Goal: Feedback & Contribution: Contribute content

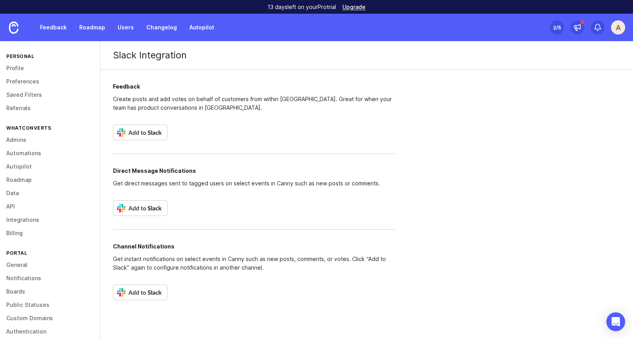
click at [139, 132] on img at bounding box center [140, 133] width 55 height 16
click at [56, 27] on link "Feedback" at bounding box center [53, 27] width 36 height 14
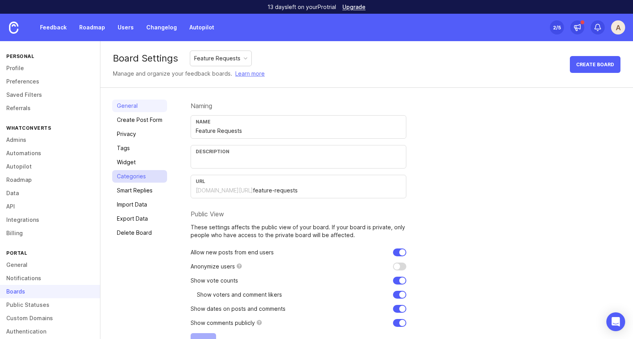
click at [129, 179] on link "Categories" at bounding box center [139, 176] width 55 height 13
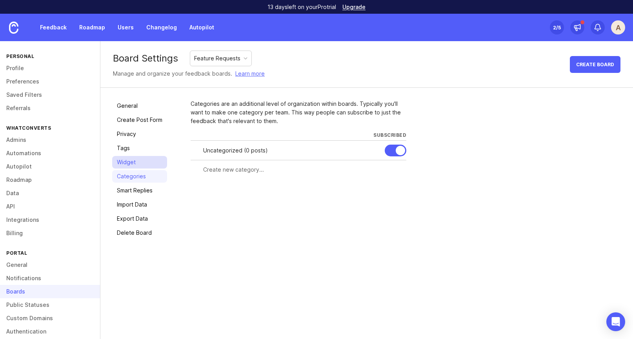
click at [126, 160] on link "Widget" at bounding box center [139, 162] width 55 height 13
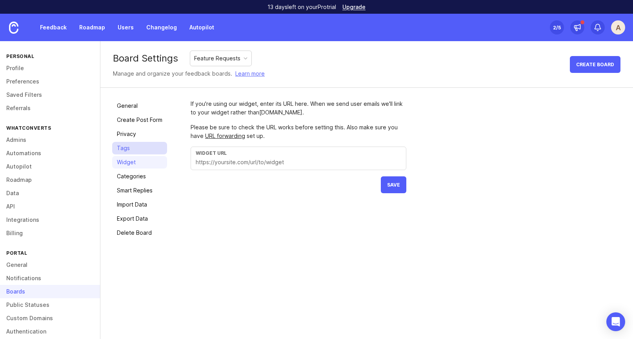
click at [125, 147] on link "Tags" at bounding box center [139, 148] width 55 height 13
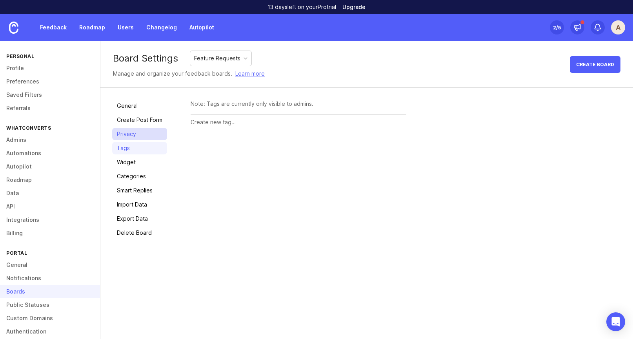
click at [127, 131] on link "Privacy" at bounding box center [139, 134] width 55 height 13
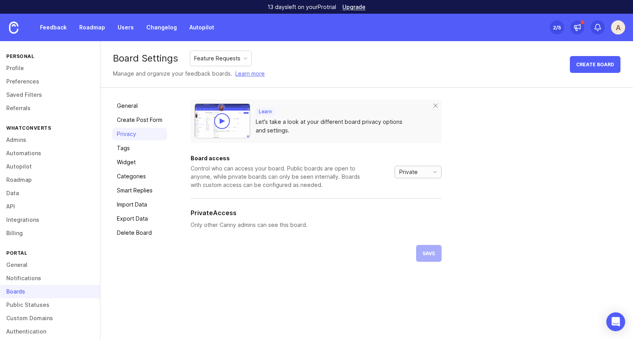
click at [425, 176] on div "Private" at bounding box center [410, 172] width 31 height 12
click at [477, 157] on div "Learn Let's take a look at your different board privacy options and settings. B…" at bounding box center [406, 181] width 431 height 162
click at [51, 33] on link "Feedback" at bounding box center [53, 27] width 36 height 14
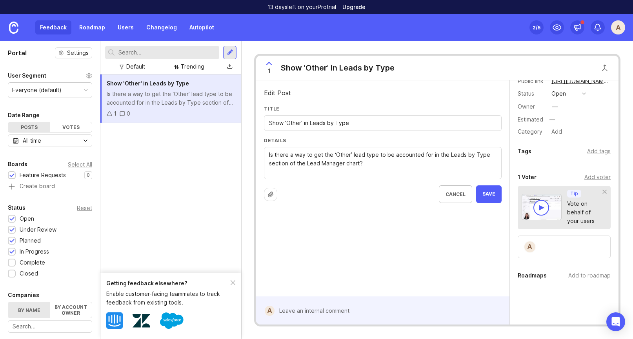
scroll to position [54, 0]
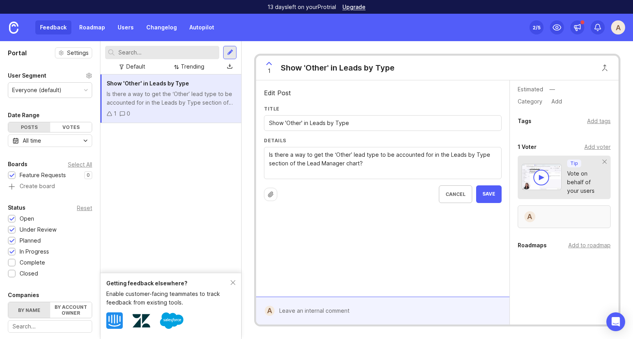
click at [531, 214] on div "A" at bounding box center [530, 217] width 13 height 13
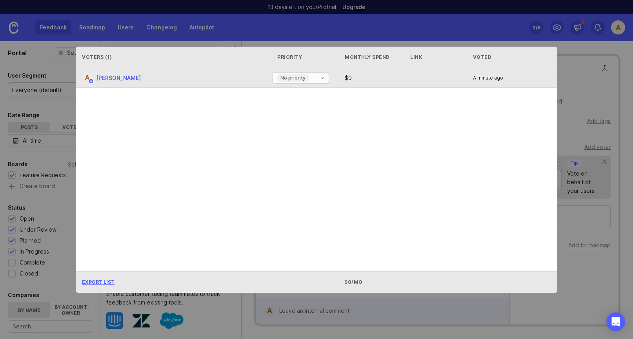
click at [309, 77] on div "No priority" at bounding box center [292, 78] width 31 height 8
click at [333, 77] on div "A Andy States No priority $ 0 A minute ago" at bounding box center [314, 78] width 476 height 20
click at [113, 76] on span "[PERSON_NAME]" at bounding box center [118, 78] width 45 height 7
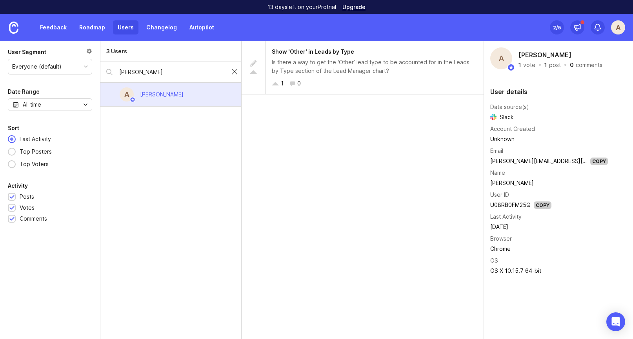
click at [231, 72] on div at bounding box center [234, 72] width 9 height 10
click at [57, 27] on link "Feedback" at bounding box center [53, 27] width 36 height 14
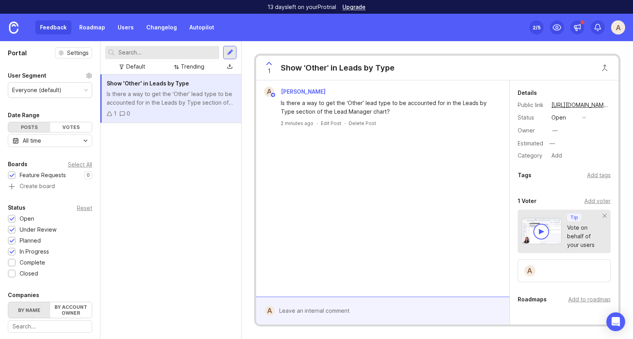
click at [329, 69] on div "Show 'Other' in Leads by Type" at bounding box center [338, 67] width 114 height 11
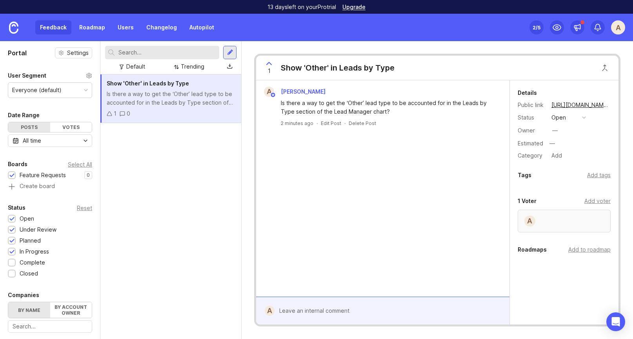
click at [536, 223] on div "A" at bounding box center [564, 221] width 93 height 23
click at [132, 27] on link "Users" at bounding box center [126, 27] width 26 height 14
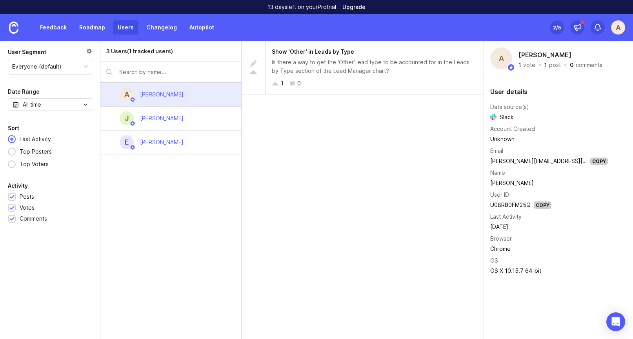
click at [159, 236] on div "3 Users (1 tracked users) A Andy States J Jeremy Helms E Enrique Masias" at bounding box center [170, 190] width 141 height 298
click at [11, 28] on img at bounding box center [13, 28] width 9 height 12
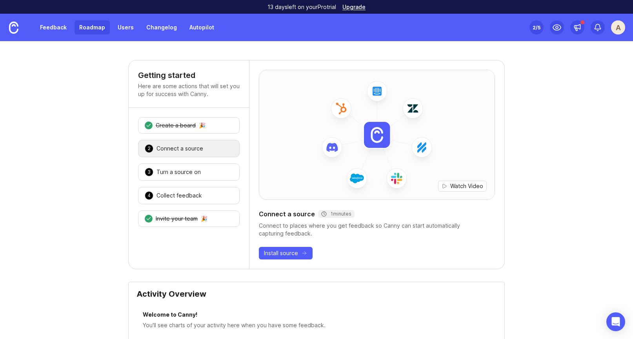
click at [98, 23] on link "Roadmap" at bounding box center [92, 27] width 35 height 14
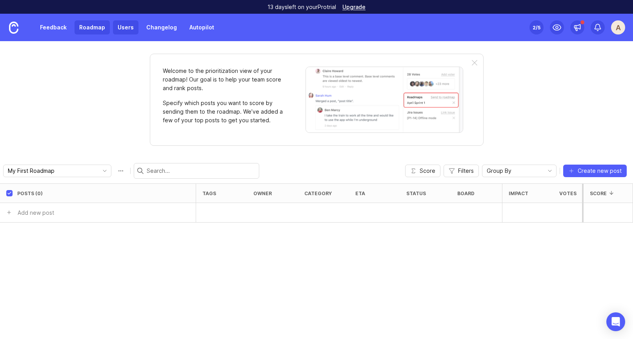
click at [131, 23] on link "Users" at bounding box center [126, 27] width 26 height 14
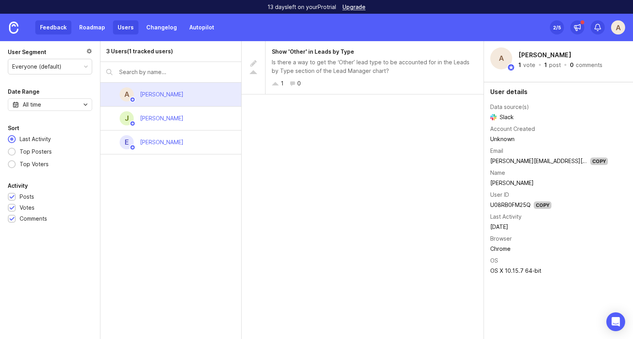
click at [55, 28] on link "Feedback" at bounding box center [53, 27] width 36 height 14
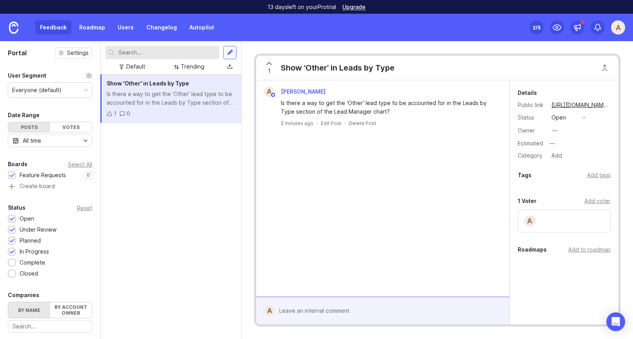
click at [234, 52] on div at bounding box center [229, 52] width 13 height 13
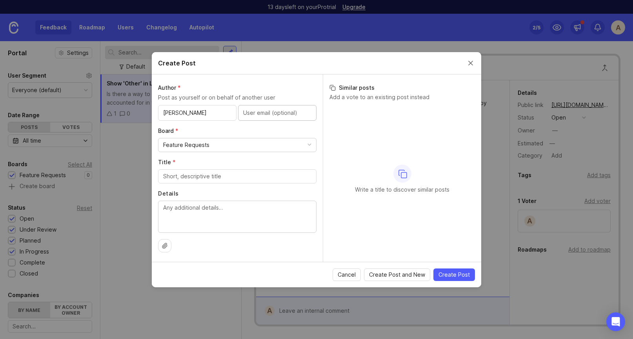
click at [188, 109] on input "Matt B" at bounding box center [197, 113] width 68 height 9
type input "Matt Brodie"
click at [252, 113] on input "text" at bounding box center [277, 113] width 68 height 9
paste input "Matt.Brodie@townsquareignite.com"
click at [263, 122] on div "Author * Post as yourself or on behalf of another user Matt Brodie Matt.Brodie@…" at bounding box center [237, 169] width 171 height 188
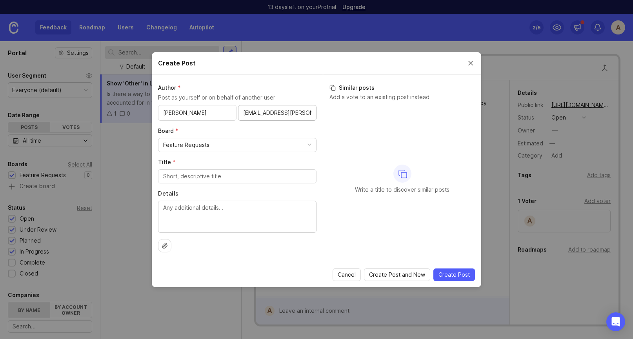
click at [248, 113] on input "Matt.Brodie@townsquareignite.com" at bounding box center [277, 113] width 68 height 9
click at [259, 112] on input "matt.Brodie@townsquareignite.com" at bounding box center [277, 113] width 68 height 9
type input "matt.brodie@townsquareignite.com"
click at [275, 131] on label "Board *" at bounding box center [237, 131] width 159 height 8
click at [471, 62] on button "Close create post modal" at bounding box center [471, 63] width 9 height 9
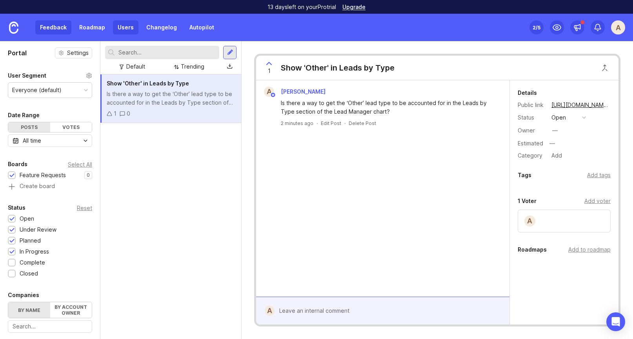
click at [126, 26] on link "Users" at bounding box center [126, 27] width 26 height 14
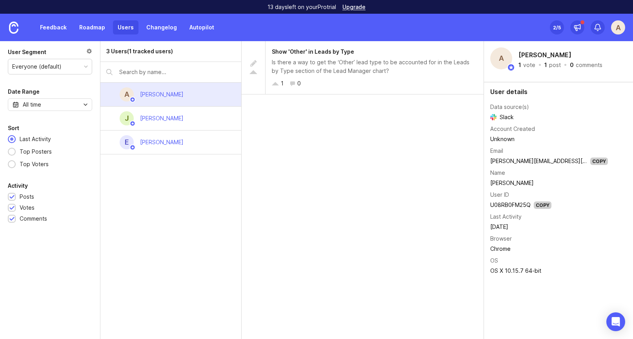
click at [121, 69] on input "text" at bounding box center [177, 72] width 116 height 9
click at [209, 226] on div "3 Users (1 tracked users) A Andy States J Jeremy Helms E Enrique Masias" at bounding box center [170, 190] width 141 height 298
click at [162, 74] on input "text" at bounding box center [177, 72] width 116 height 9
click at [577, 31] on icon at bounding box center [577, 29] width 2 height 3
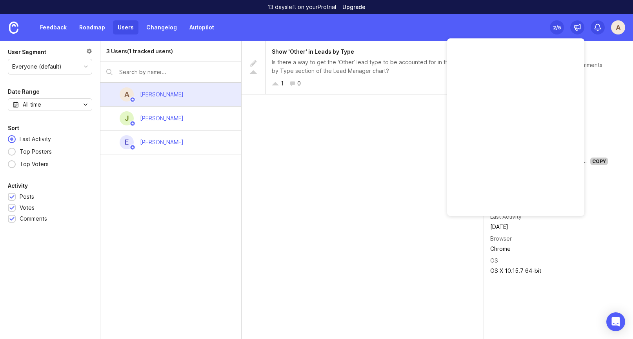
click at [365, 162] on div "Show 'Other' in Leads by Type Is there a way to get the ‘Other’ lead type to be…" at bounding box center [363, 190] width 242 height 298
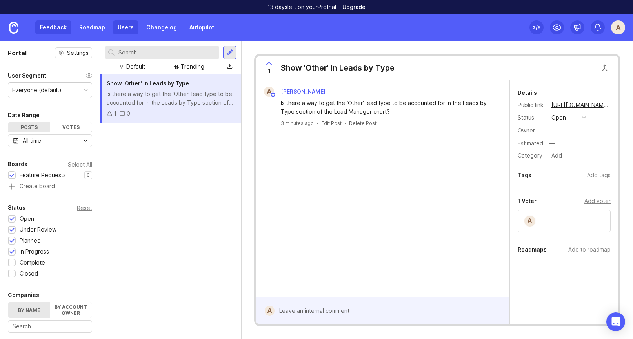
click at [125, 29] on link "Users" at bounding box center [126, 27] width 26 height 14
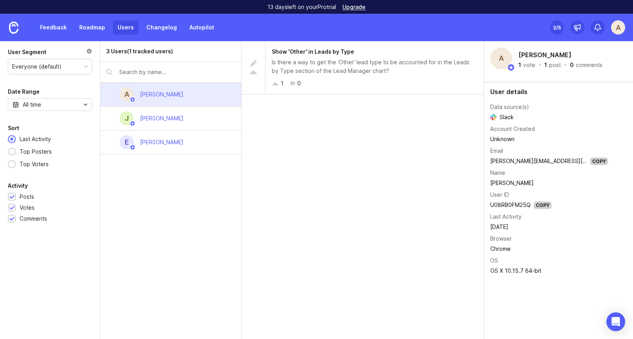
click at [158, 76] on input "text" at bounding box center [177, 72] width 116 height 9
click at [139, 51] on div "3 Users (1 tracked users)" at bounding box center [139, 51] width 67 height 9
click at [139, 73] on input "text" at bounding box center [177, 72] width 116 height 9
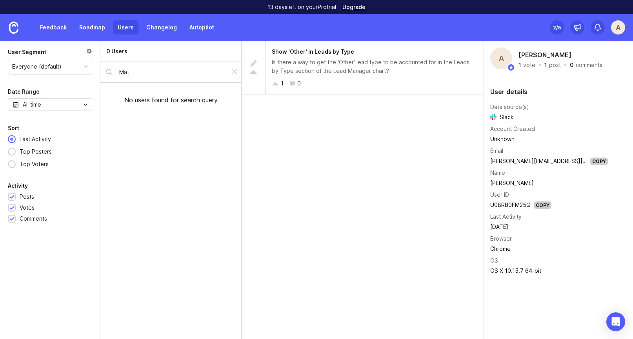
type input "Matt"
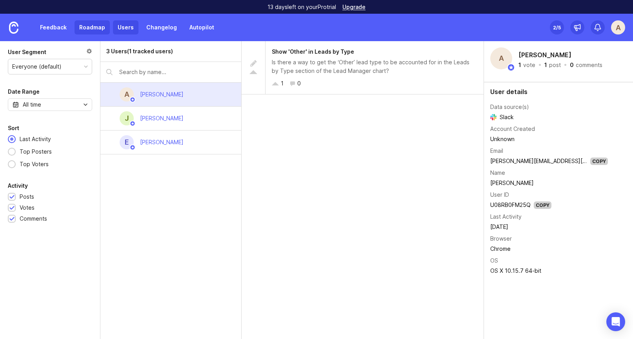
click at [80, 27] on link "Roadmap" at bounding box center [92, 27] width 35 height 14
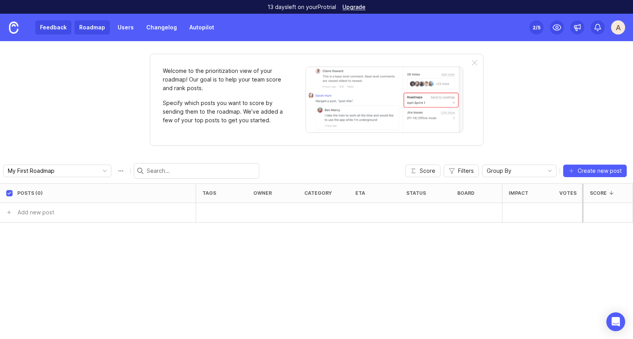
click at [47, 27] on link "Feedback" at bounding box center [53, 27] width 36 height 14
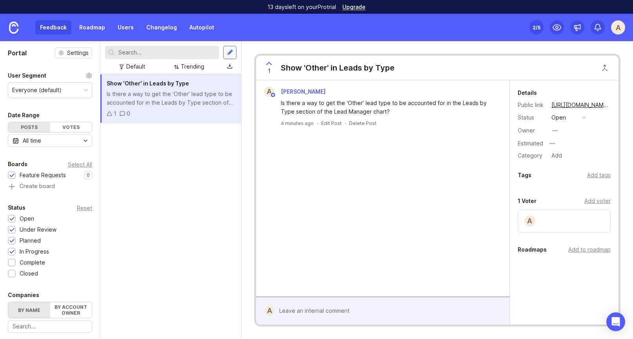
click at [227, 53] on div at bounding box center [230, 52] width 6 height 7
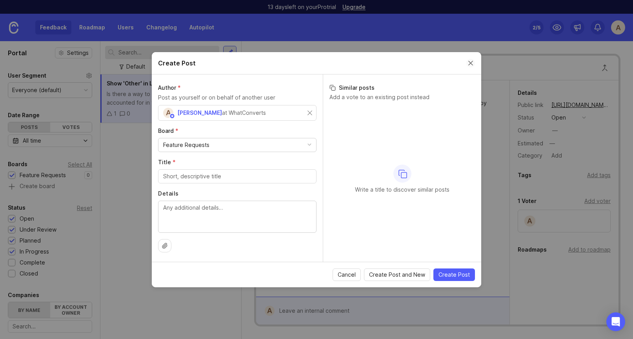
click at [467, 62] on button "Close create post modal" at bounding box center [471, 63] width 9 height 9
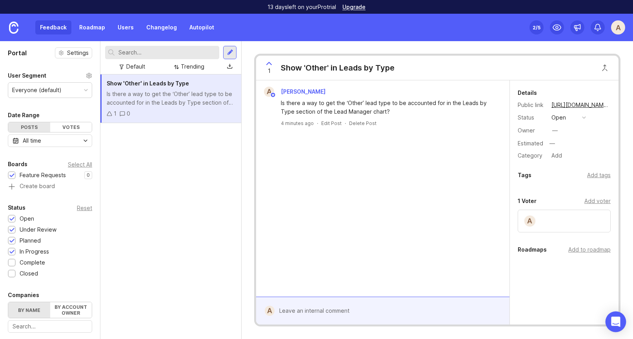
click at [617, 324] on icon "Open Intercom Messenger" at bounding box center [616, 322] width 10 height 10
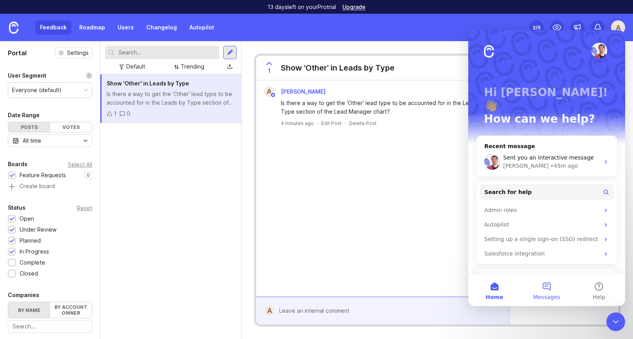
click at [537, 289] on button "Messages" at bounding box center [547, 290] width 52 height 31
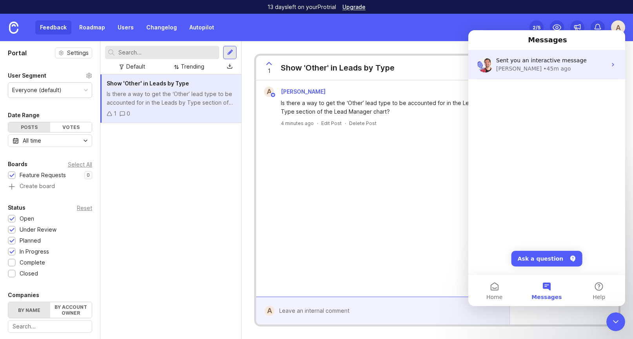
click at [512, 72] on div "Jacques" at bounding box center [519, 69] width 46 height 8
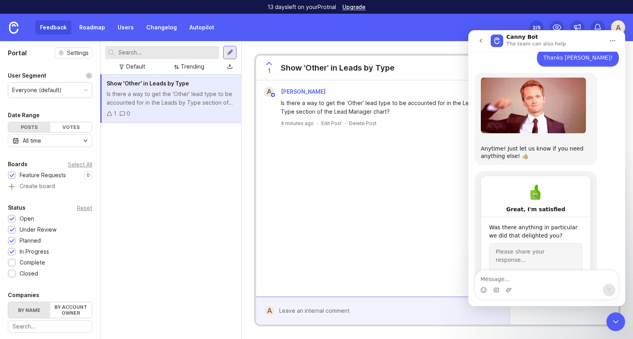
scroll to position [1257, 0]
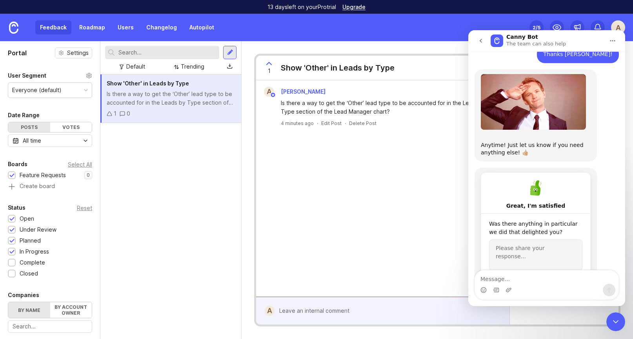
click at [481, 41] on icon "go back" at bounding box center [481, 41] width 6 height 6
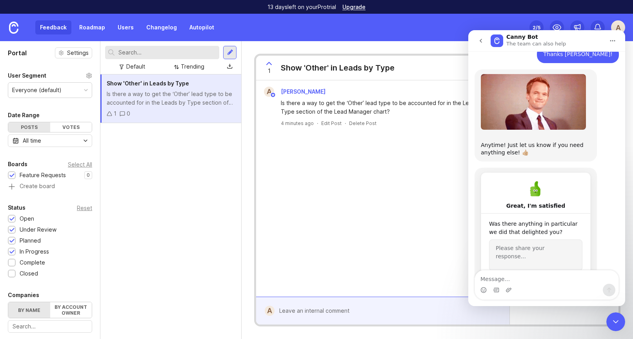
scroll to position [0, 0]
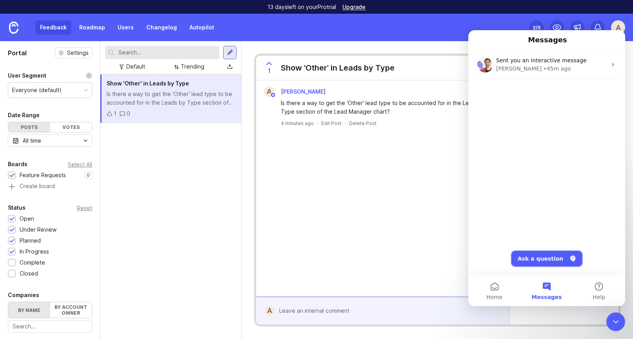
click at [546, 265] on button "Ask a question" at bounding box center [547, 259] width 71 height 16
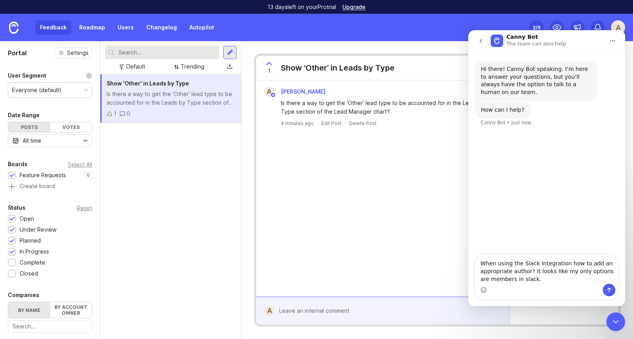
click at [569, 262] on textarea "When using the Slack integration how to add an appropriate author? It looks lik…" at bounding box center [547, 269] width 144 height 29
click at [562, 279] on textarea "When using the Slack integration to post, how do I add an appropriate author? I…" at bounding box center [547, 269] width 144 height 29
type textarea "When using the Slack integration to post, how do I add an appropriate author? I…"
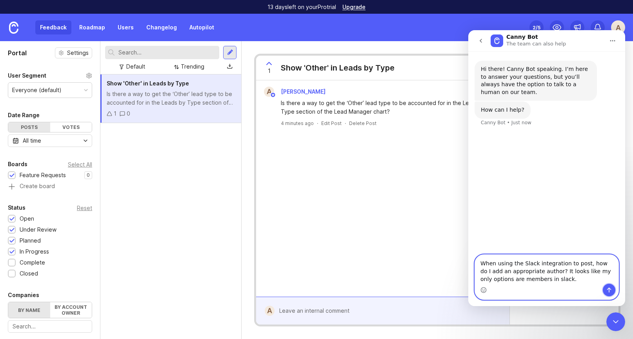
click at [610, 291] on icon "Send a message…" at bounding box center [609, 290] width 6 height 6
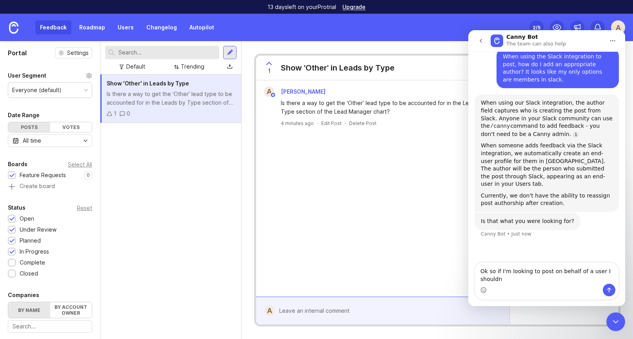
scroll to position [68, 0]
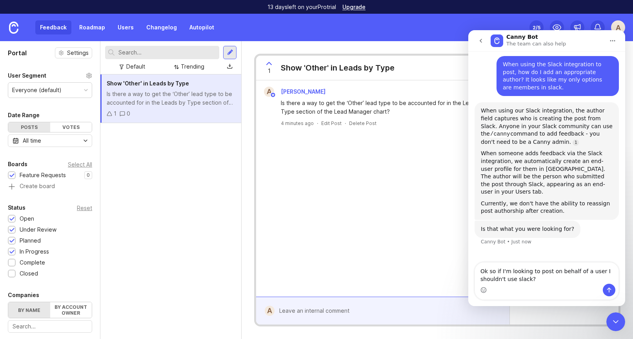
type textarea "Ok so if I'm looking to post on behalf of a user I shouldn't use slack?"
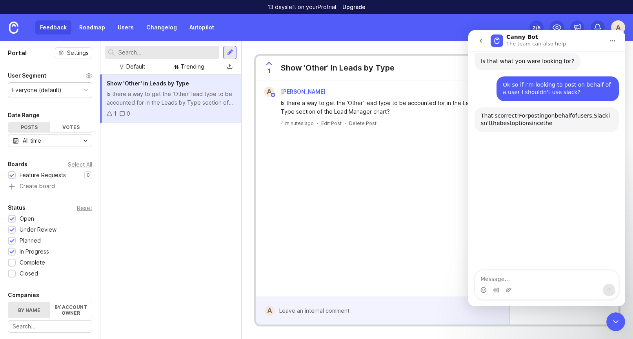
scroll to position [256, 0]
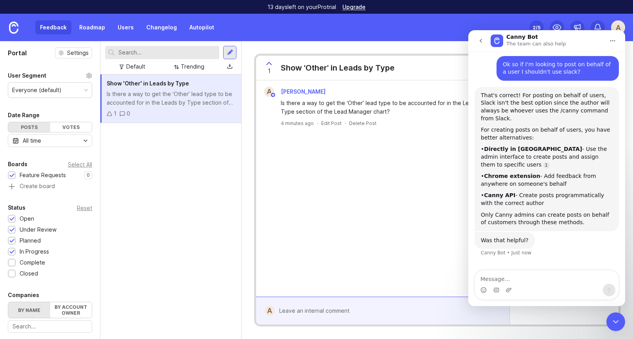
click at [529, 285] on div "Intercom messenger" at bounding box center [547, 290] width 144 height 13
click at [524, 278] on textarea "Message…" at bounding box center [547, 277] width 144 height 13
type textarea "S"
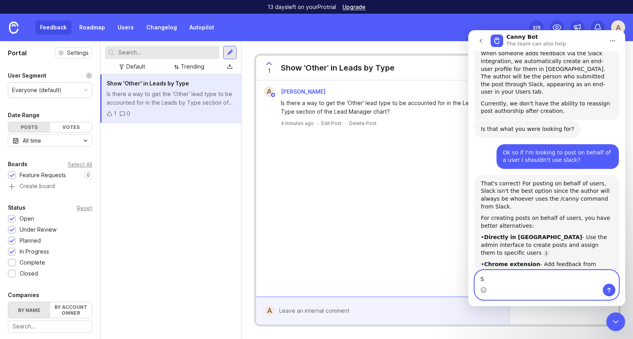
scroll to position [72, 0]
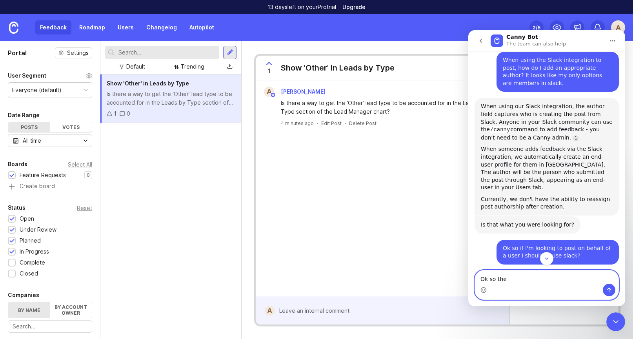
type textarea "I"
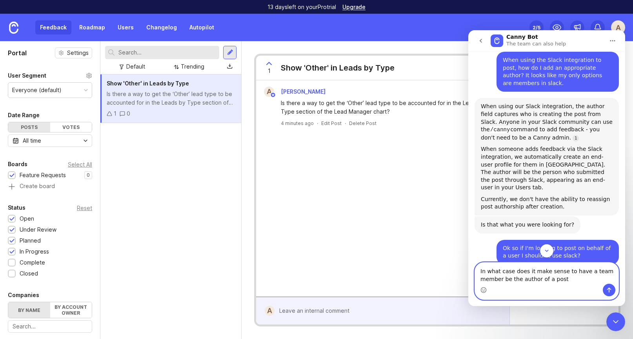
type textarea "In what case does it make sense to have a team member be the author of a post?"
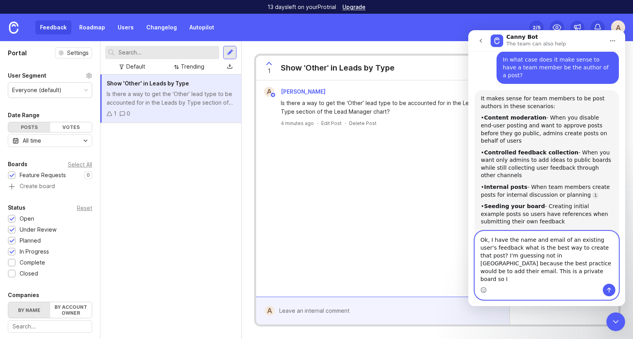
scroll to position [465, 0]
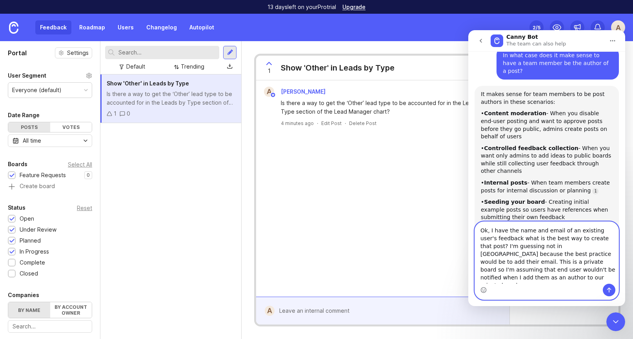
type textarea "Ok, I have the name and email of an existing user's feedback what is the best w…"
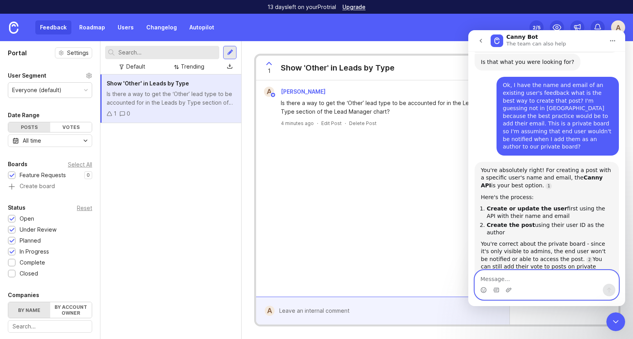
scroll to position [671, 0]
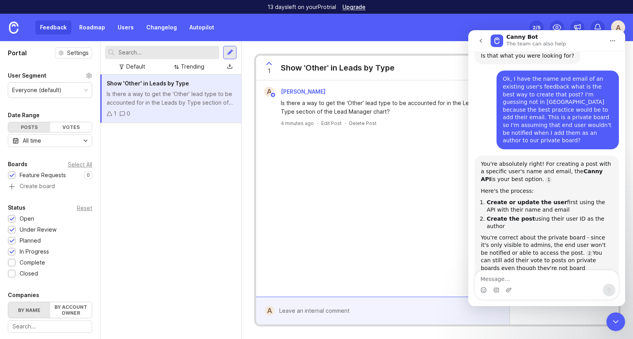
click at [527, 288] on div "Intercom messenger" at bounding box center [547, 290] width 144 height 13
click at [515, 279] on textarea "Message…" at bounding box center [547, 277] width 144 height 13
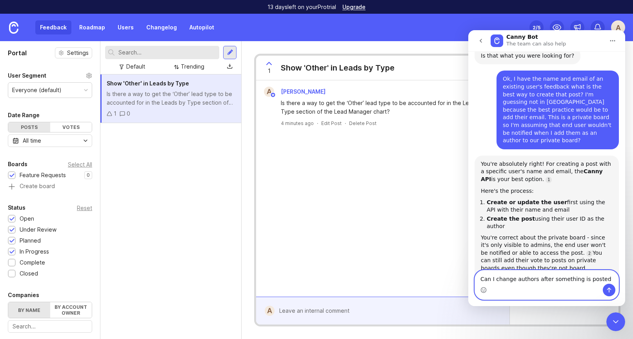
type textarea "Can I change authors after something is posted?"
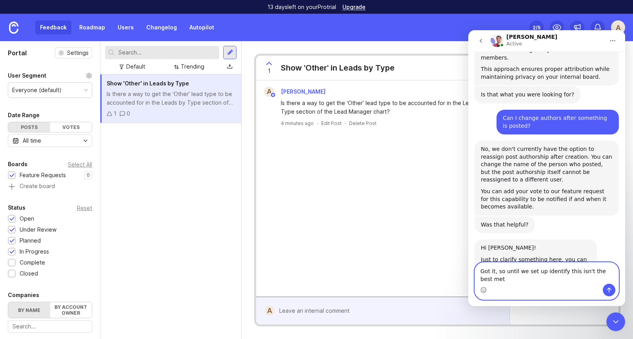
scroll to position [898, 0]
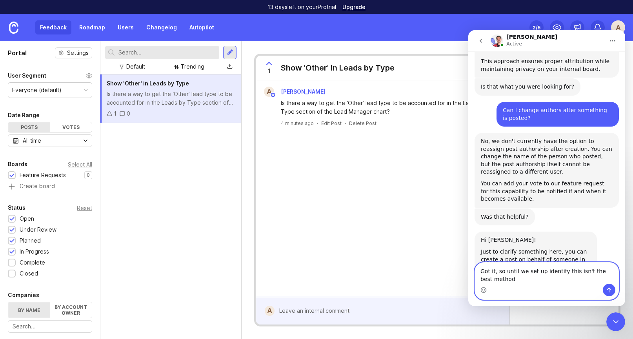
type textarea "Got it, so until we set up identify this isn't the best method?"
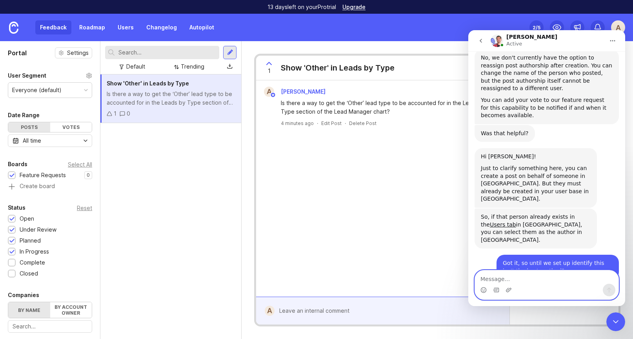
scroll to position [993, 0]
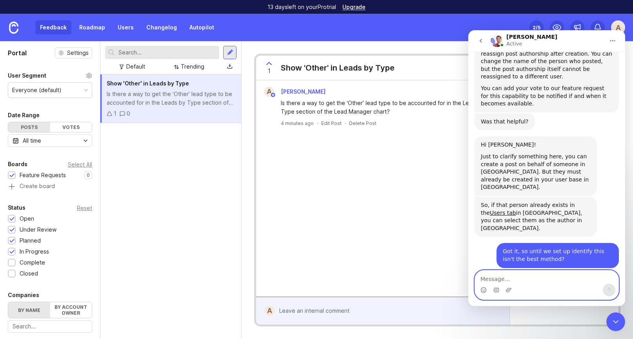
click at [492, 280] on textarea "Message…" at bounding box center [547, 277] width 144 height 13
type textarea "perfect. makes sense"
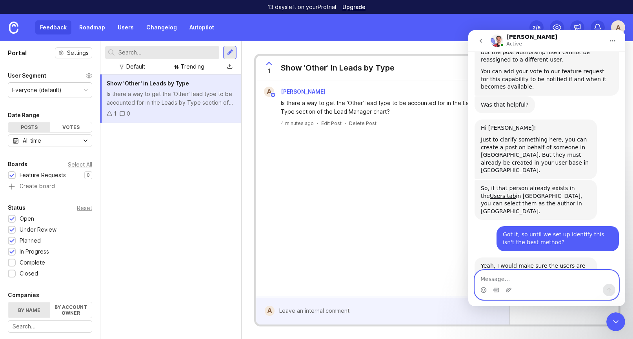
scroll to position [1016, 0]
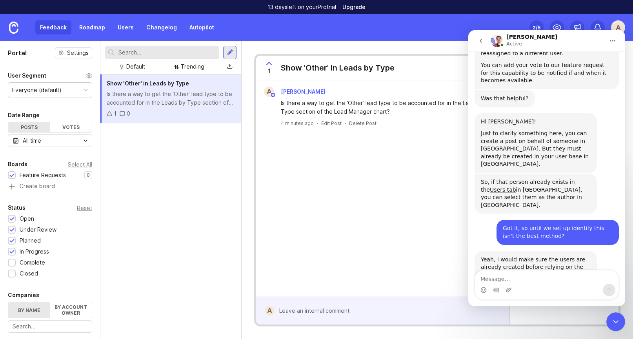
click at [417, 135] on div "A Andy States Is there a way to get the ‘Other’ lead type to be accounted for i…" at bounding box center [382, 188] width 253 height 217
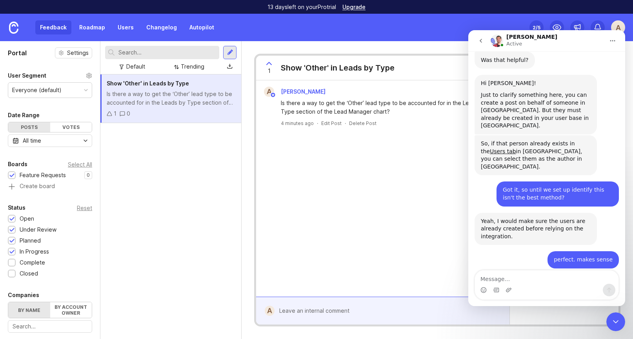
scroll to position [1055, 0]
click at [490, 283] on textarea "Message…" at bounding box center [547, 277] width 144 height 13
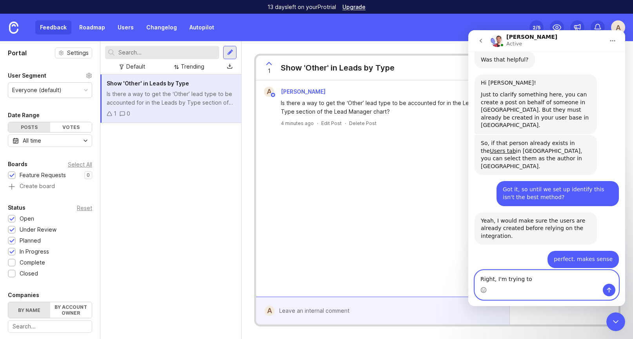
type textarea "Right, I'm trying to"
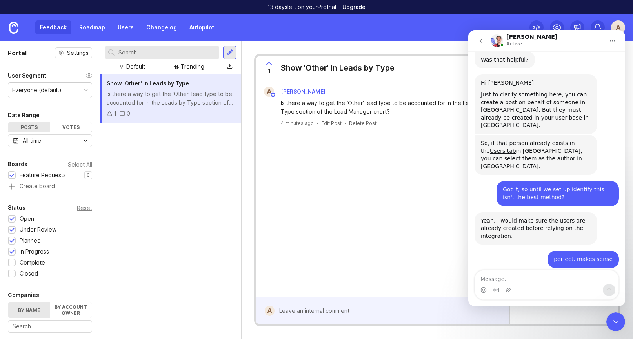
click at [340, 150] on div "A Andy States Is there a way to get the ‘Other’ lead type to be accounted for i…" at bounding box center [382, 188] width 253 height 217
click at [504, 276] on textarea "Message…" at bounding box center [547, 277] width 144 height 13
click at [213, 226] on div "Show 'Other' in Leads by Type Is there a way to get the ‘Other’ lead type to be…" at bounding box center [170, 207] width 141 height 265
click at [118, 29] on link "Users" at bounding box center [126, 27] width 26 height 14
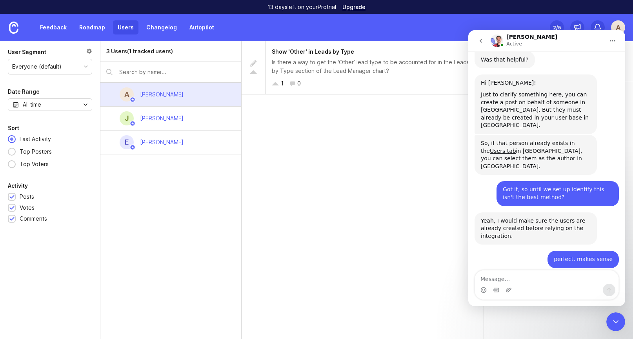
click at [156, 88] on div "[PERSON_NAME]" at bounding box center [162, 94] width 56 height 17
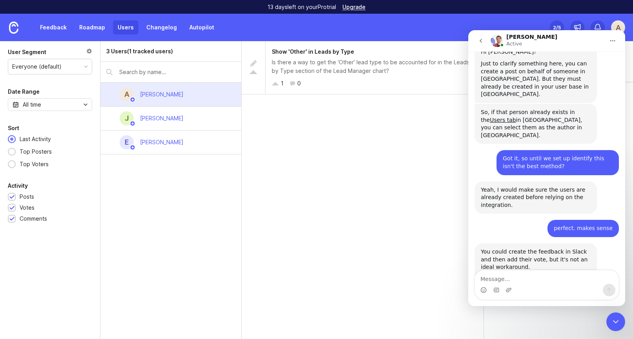
scroll to position [1095, 0]
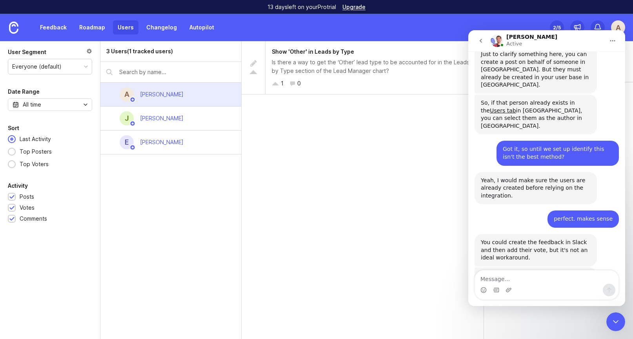
click at [507, 310] on div "Chrome extension" at bounding box center [535, 314] width 93 height 8
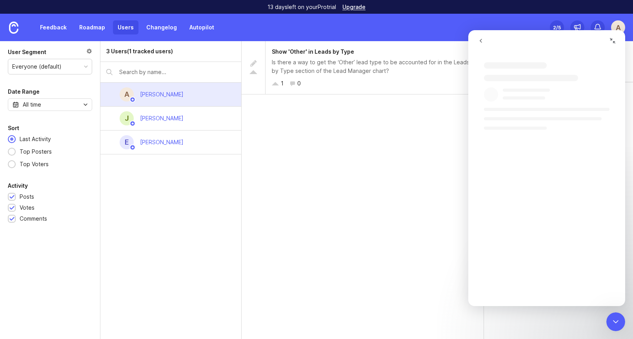
scroll to position [0, 0]
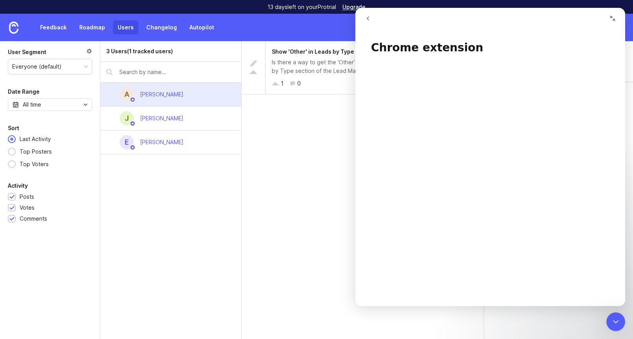
click at [368, 15] on icon "go back" at bounding box center [368, 18] width 6 height 6
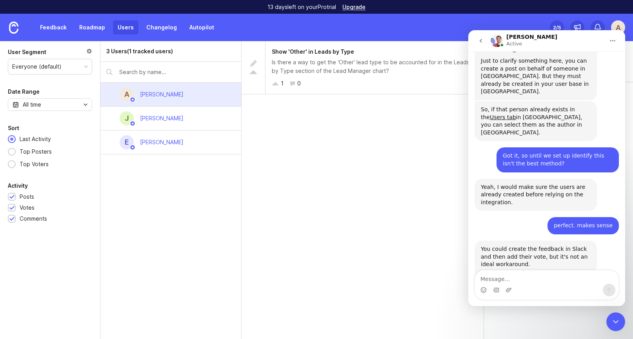
scroll to position [1095, 0]
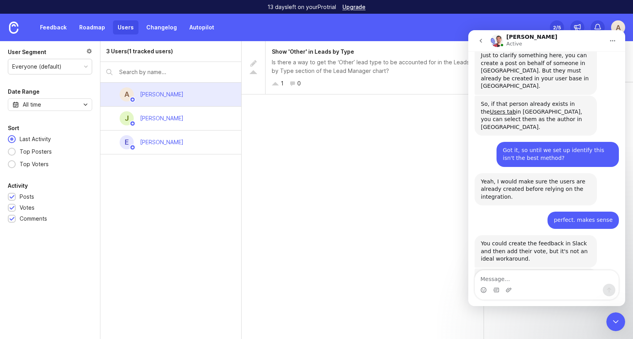
click at [515, 282] on textarea "Message…" at bounding box center [547, 277] width 144 height 13
type textarea "Thank you! I'll check it out."
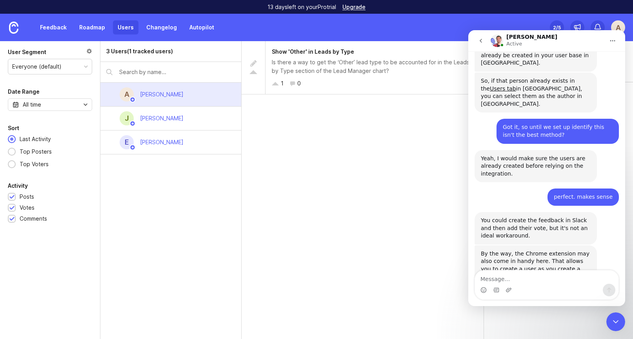
click at [521, 288] on div "Chrome extension" at bounding box center [535, 292] width 93 height 8
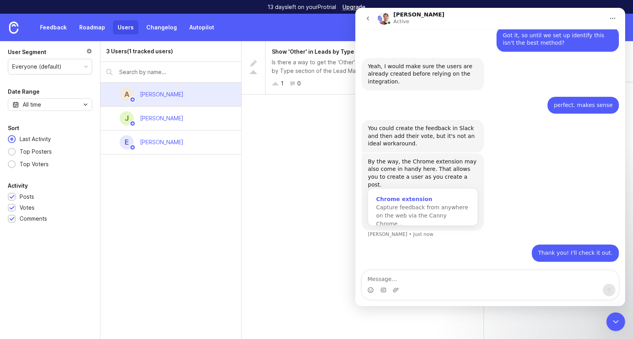
scroll to position [0, 0]
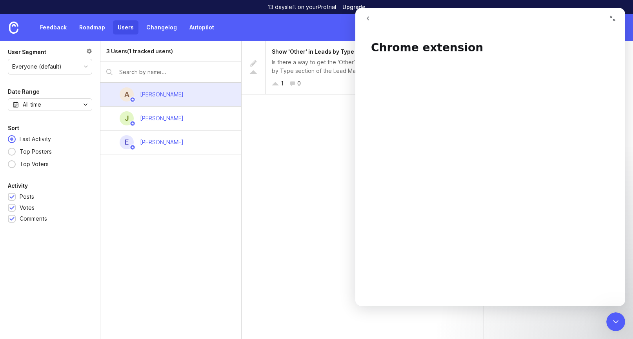
click at [368, 16] on icon "go back" at bounding box center [368, 18] width 6 height 6
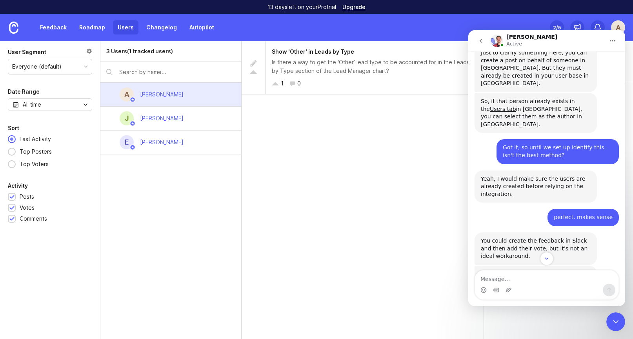
scroll to position [1163, 0]
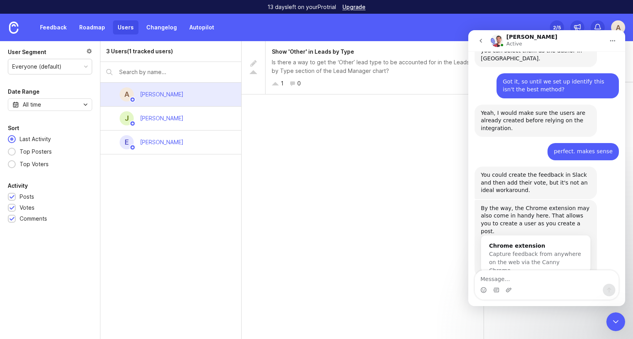
click at [516, 281] on textarea "Message…" at bounding box center [547, 277] width 144 height 13
click at [490, 281] on textarea "Nope, thanks for you help!" at bounding box center [547, 277] width 144 height 13
type textarea "Not at the moment, thanks for you help!"
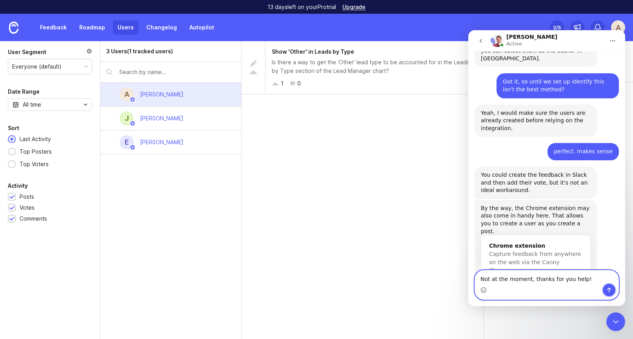
click at [611, 290] on icon "Send a message…" at bounding box center [609, 290] width 6 height 6
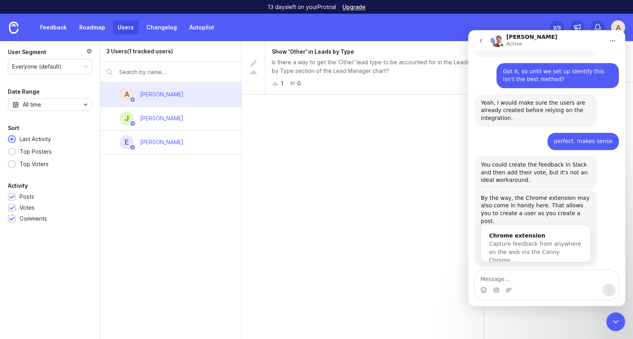
click at [480, 42] on icon "go back" at bounding box center [481, 41] width 6 height 6
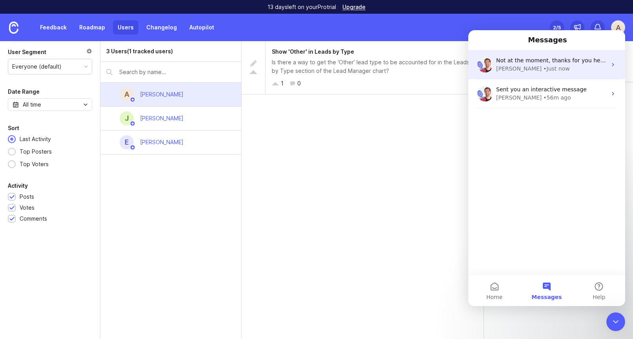
click at [494, 68] on div "Not at the moment, thanks for you help! Jacques • Just now" at bounding box center [546, 64] width 157 height 29
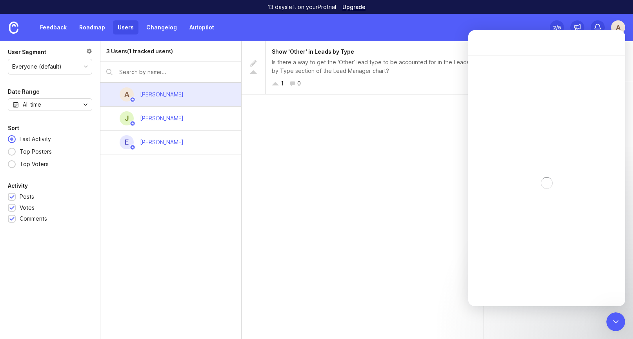
click at [339, 40] on div "Feedback Roadmap Users Changelog Autopilot Set up Canny 2 /5 A" at bounding box center [316, 27] width 633 height 27
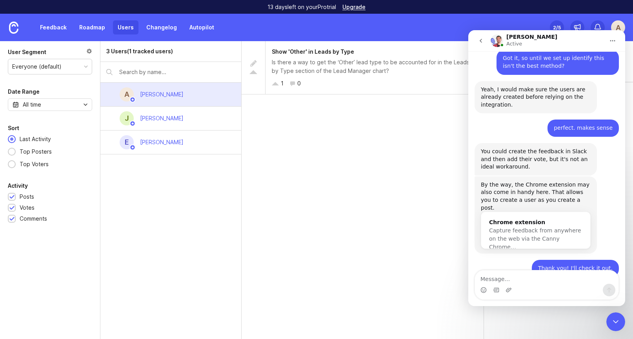
scroll to position [1203, 0]
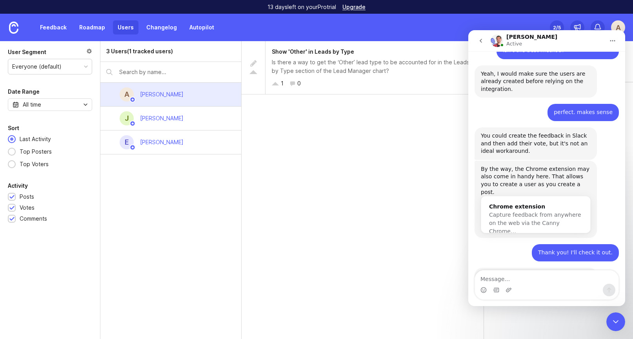
click at [478, 42] on icon "go back" at bounding box center [481, 41] width 6 height 6
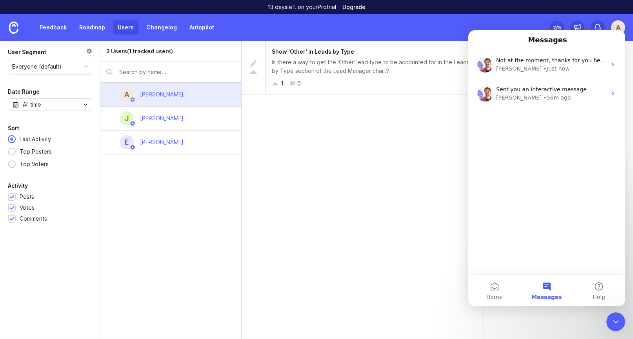
scroll to position [0, 0]
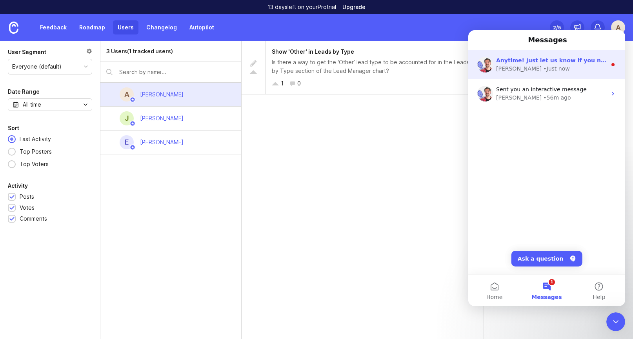
click at [506, 56] on div "Anytime! Just let us know if you need anything else! 👍🏼 Jacques • Just now" at bounding box center [546, 64] width 157 height 29
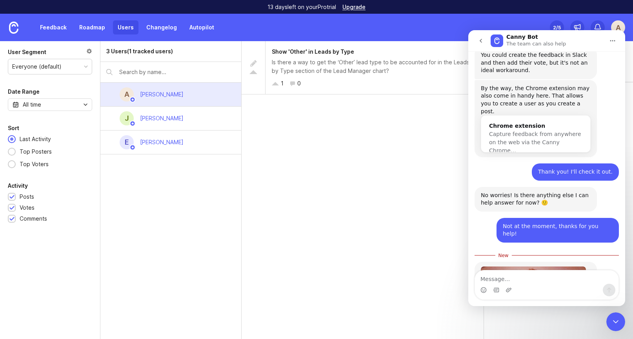
scroll to position [1285, 0]
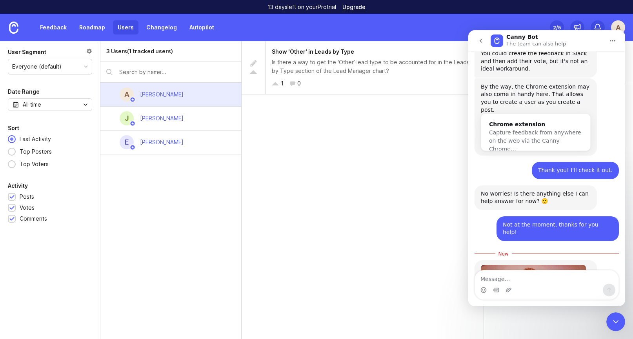
click at [505, 23] on div "Feedback Roadmap Users Changelog Autopilot Set up Canny 2 /5 A" at bounding box center [316, 27] width 633 height 27
click at [480, 40] on icon "go back" at bounding box center [481, 41] width 6 height 6
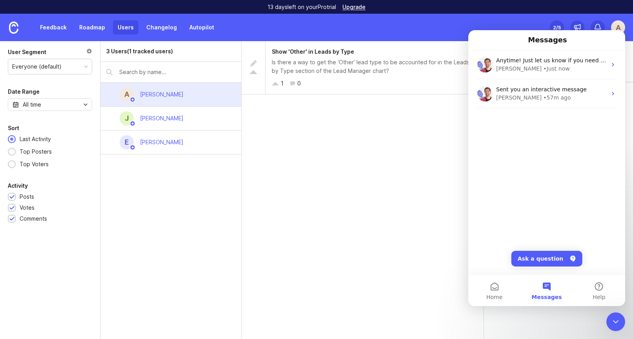
scroll to position [0, 0]
click at [545, 281] on button "1 Messages" at bounding box center [547, 290] width 52 height 31
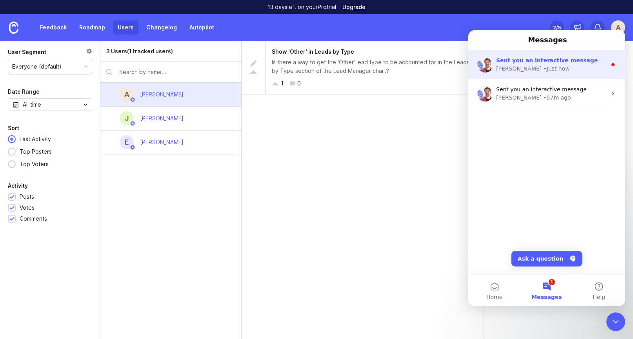
click at [515, 66] on div "Jacques" at bounding box center [519, 69] width 46 height 8
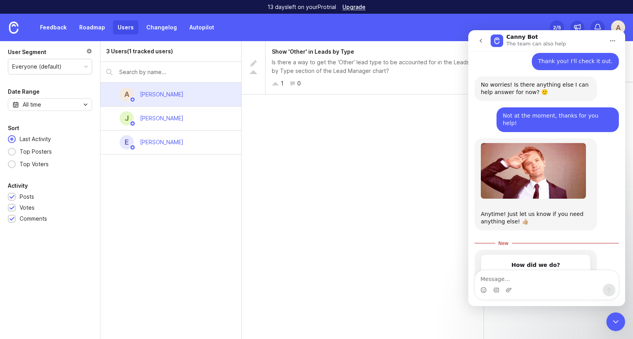
scroll to position [1395, 0]
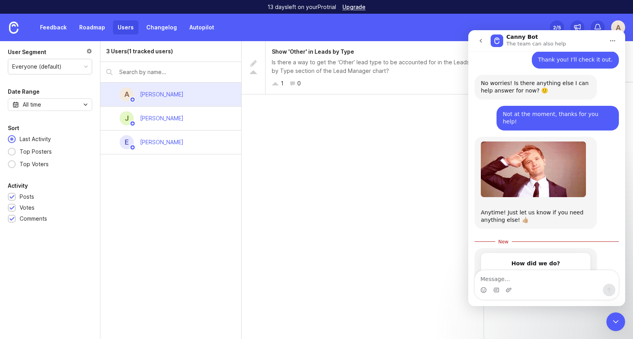
click at [512, 275] on div "Great, I'm satisfied" at bounding box center [535, 286] width 109 height 22
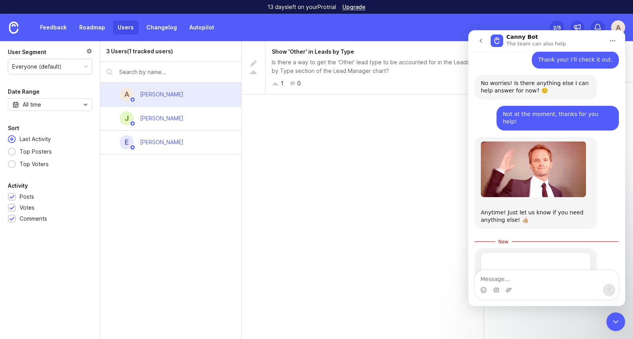
click at [418, 117] on div "Show 'Other' in Leads by Type Is there a way to get the ‘Other’ lead type to be…" at bounding box center [363, 190] width 242 height 298
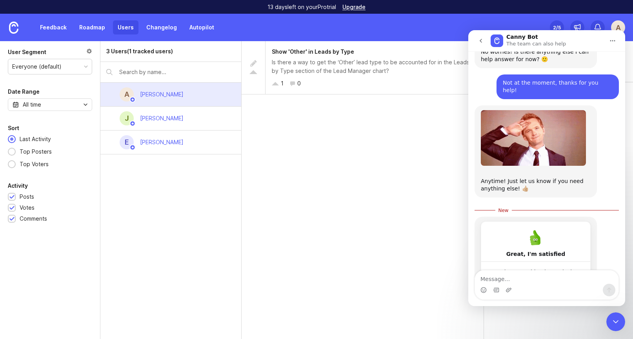
click at [149, 53] on div "3 Users (1 tracked users)" at bounding box center [139, 51] width 67 height 9
click at [478, 44] on button "go back" at bounding box center [481, 40] width 15 height 15
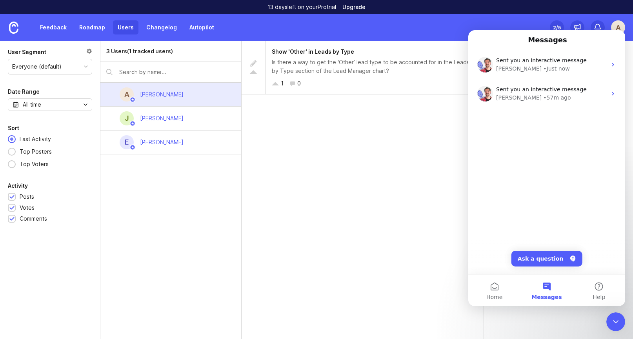
scroll to position [0, 0]
click at [493, 292] on button "Home" at bounding box center [494, 290] width 52 height 31
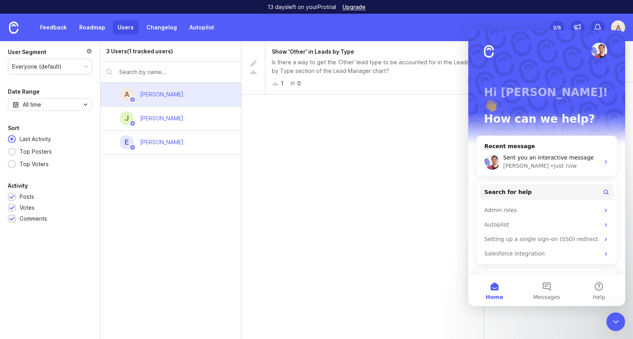
click at [625, 327] on div at bounding box center [616, 322] width 19 height 19
click at [612, 321] on icon "Close Intercom Messenger" at bounding box center [615, 321] width 9 height 9
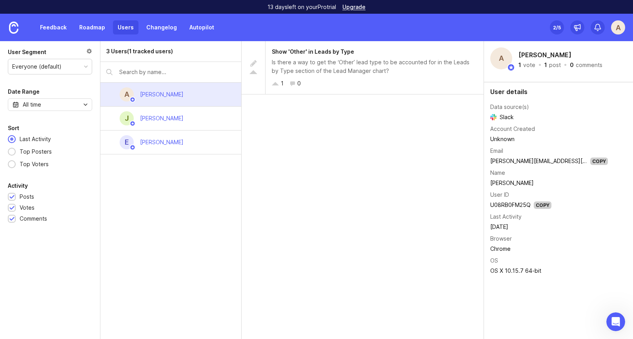
click at [485, 153] on div "User details Data source(s) Slack Account Created Unknown Email andy.states@wha…" at bounding box center [558, 182] width 149 height 201
click at [45, 29] on link "Feedback" at bounding box center [53, 27] width 36 height 14
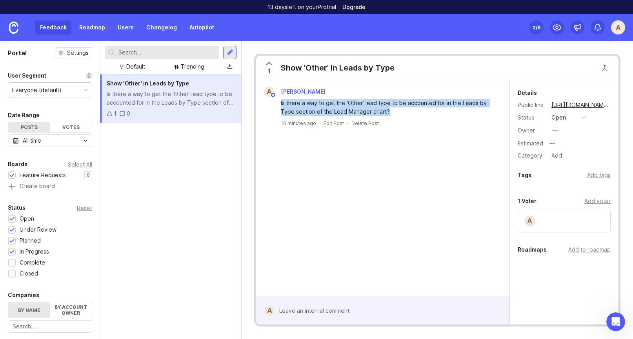
drag, startPoint x: 416, startPoint y: 112, endPoint x: 278, endPoint y: 104, distance: 138.0
click at [278, 104] on div "Is there a way to get the ‘Other’ lead type to be accounted for in the Leads by…" at bounding box center [382, 106] width 247 height 19
copy div "Is there a way to get the ‘Other’ lead type to be accounted for in the Leads by…"
click at [121, 25] on link "Users" at bounding box center [126, 27] width 26 height 14
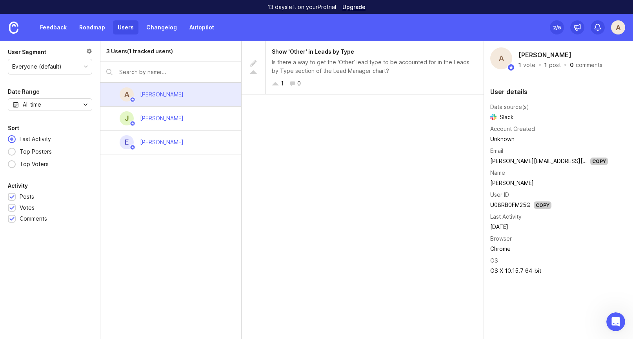
click at [140, 51] on div "3 Users (1 tracked users)" at bounding box center [139, 51] width 67 height 9
click at [162, 52] on div "3 Users (1 tracked users)" at bounding box center [139, 51] width 67 height 9
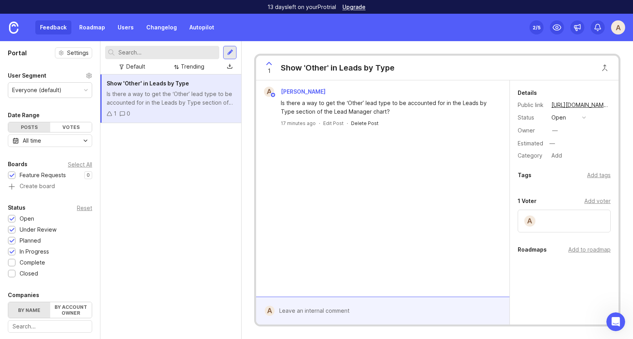
click at [366, 121] on div "Delete Post" at bounding box center [364, 123] width 27 height 7
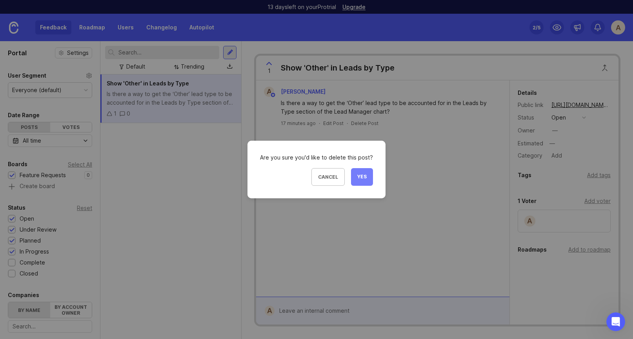
click at [363, 175] on span "Yes" at bounding box center [361, 177] width 9 height 7
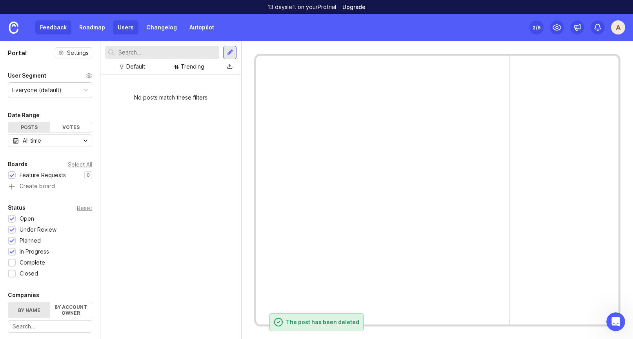
click at [118, 29] on link "Users" at bounding box center [126, 27] width 26 height 14
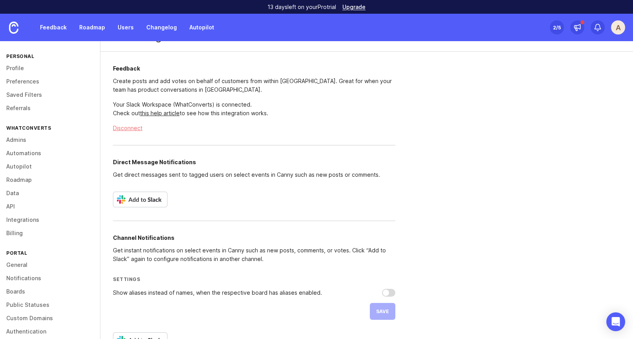
scroll to position [40, 0]
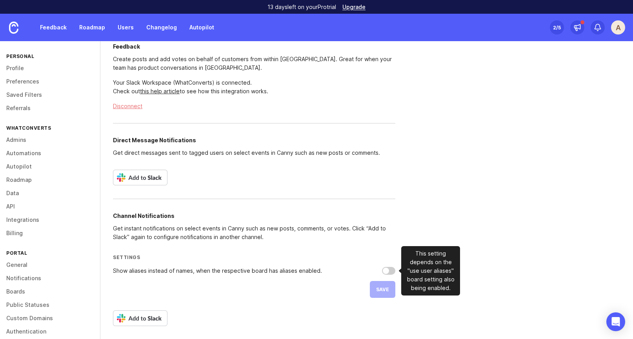
click at [387, 272] on input "Show aliases instead of names, when the respective board has aliases enabled." at bounding box center [388, 271] width 13 height 8
click at [133, 269] on div "Show aliases instead of names, when the respective board has aliases enabled." at bounding box center [217, 270] width 209 height 5
click at [382, 269] on input "Show aliases instead of names, when the respective board has aliases enabled." at bounding box center [388, 271] width 13 height 8
click at [139, 270] on div "Show aliases instead of names, when the respective board has aliases enabled." at bounding box center [217, 270] width 209 height 5
click at [382, 270] on input "Show aliases instead of names, when the respective board has aliases enabled." at bounding box center [388, 271] width 13 height 8
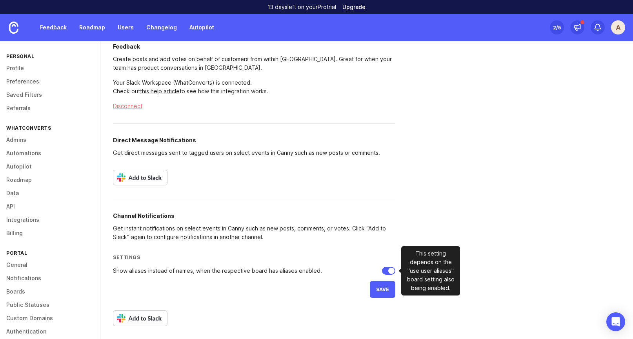
click at [139, 270] on div "Show aliases instead of names, when the respective board has aliases enabled." at bounding box center [217, 270] width 209 height 5
click at [382, 270] on input "Show aliases instead of names, when the respective board has aliases enabled." at bounding box center [388, 271] width 13 height 8
click at [139, 270] on div "Show aliases instead of names, when the respective board has aliases enabled." at bounding box center [217, 270] width 209 height 5
click at [382, 270] on input "Show aliases instead of names, when the respective board has aliases enabled." at bounding box center [388, 271] width 13 height 8
click at [139, 270] on div "Show aliases instead of names, when the respective board has aliases enabled." at bounding box center [217, 270] width 209 height 5
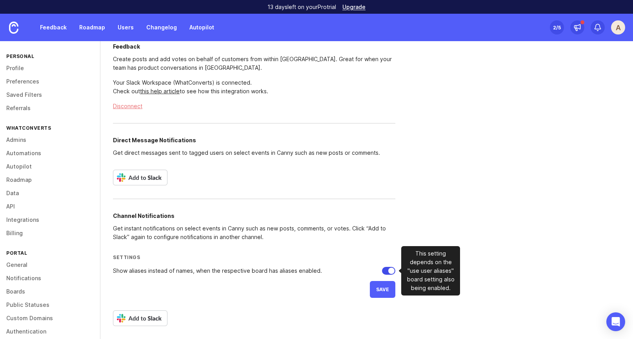
click at [382, 270] on input "Show aliases instead of names, when the respective board has aliases enabled." at bounding box center [388, 271] width 13 height 8
checkbox input "false"
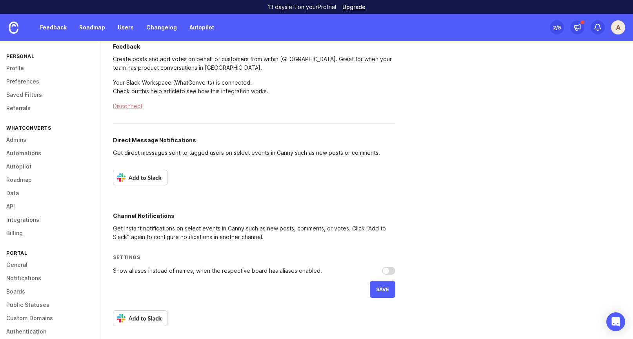
click at [142, 321] on img at bounding box center [140, 319] width 55 height 16
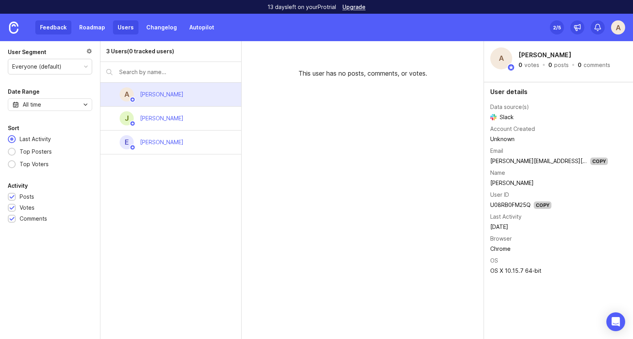
click at [60, 33] on link "Feedback" at bounding box center [53, 27] width 36 height 14
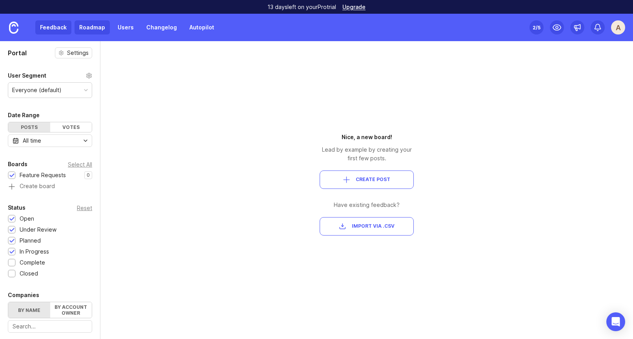
click at [89, 27] on link "Roadmap" at bounding box center [92, 27] width 35 height 14
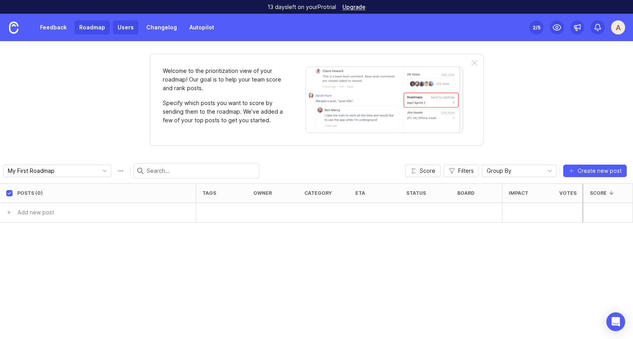
click at [127, 28] on link "Users" at bounding box center [126, 27] width 26 height 14
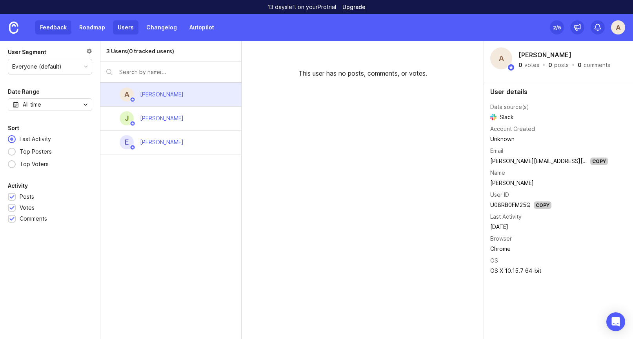
click at [56, 30] on link "Feedback" at bounding box center [53, 27] width 36 height 14
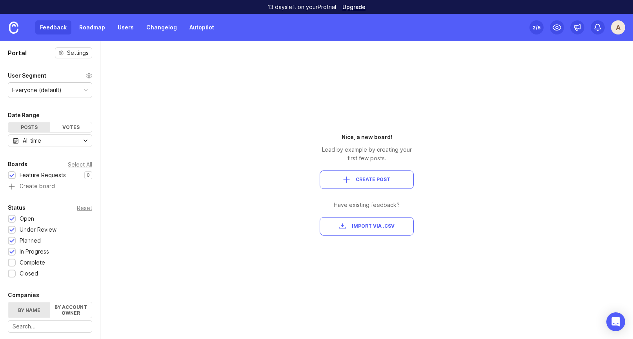
click at [366, 184] on button "Create Post" at bounding box center [367, 180] width 94 height 18
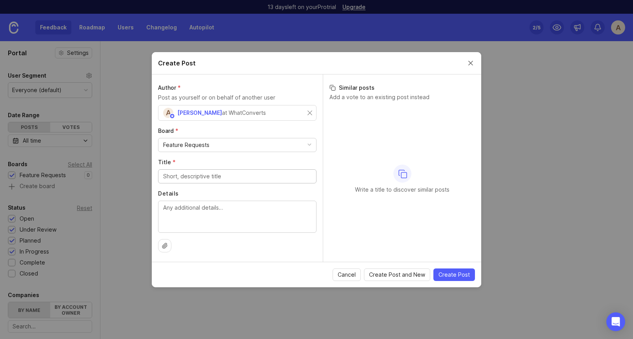
click at [469, 69] on div "Create Post" at bounding box center [317, 63] width 330 height 22
click at [471, 61] on button "Close create post modal" at bounding box center [471, 63] width 9 height 9
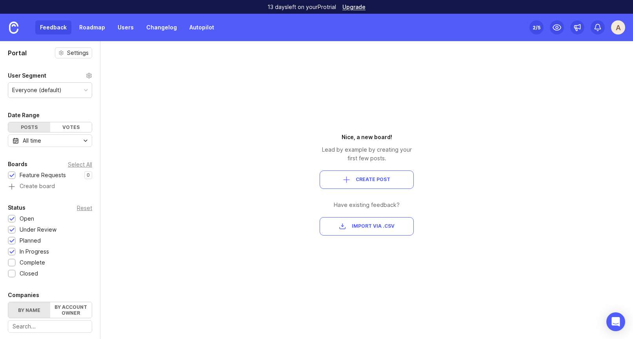
click at [356, 178] on span "Create Post" at bounding box center [366, 180] width 81 height 7
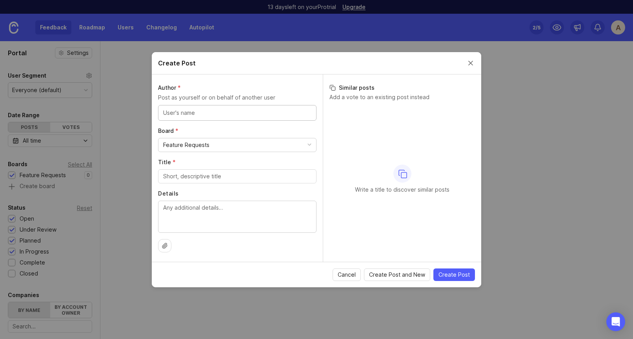
click at [245, 115] on input "text" at bounding box center [237, 113] width 148 height 9
type input "m"
click at [197, 219] on textarea "Details" at bounding box center [237, 217] width 148 height 26
paste textarea "Is there a way to get the ‘Other’ lead type to be accounted for in the Leads by…"
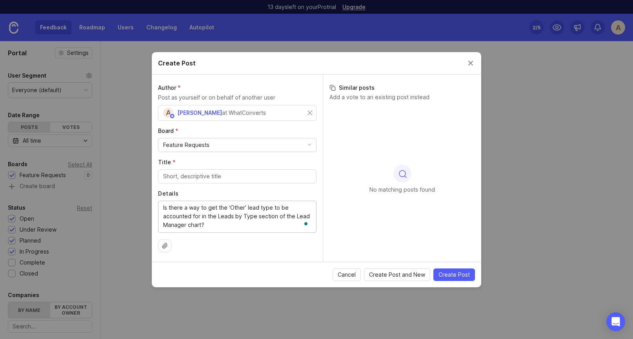
type textarea "Is there a way to get the ‘Other’ lead type to be accounted for in the Leads by…"
click at [206, 176] on input "Title *" at bounding box center [237, 176] width 148 height 9
click at [273, 179] on input "'Other' in Leads by Type - Lead Manager chart" at bounding box center [237, 176] width 148 height 9
click at [249, 196] on label "Details" at bounding box center [237, 194] width 159 height 8
click at [249, 204] on textarea "Is there a way to get the ‘Other’ lead type to be accounted for in the Leads by…" at bounding box center [237, 217] width 148 height 26
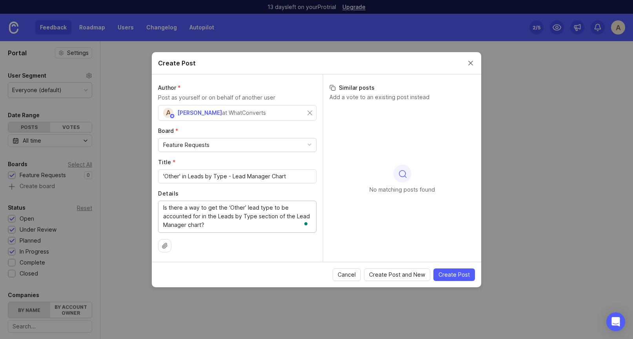
click at [236, 179] on input "'Other' in Leads by Type - Lead Manager Chart" at bounding box center [237, 176] width 148 height 9
click at [269, 178] on input "'Other' in Leads by Type - Lead Manager Chart" at bounding box center [237, 176] width 148 height 9
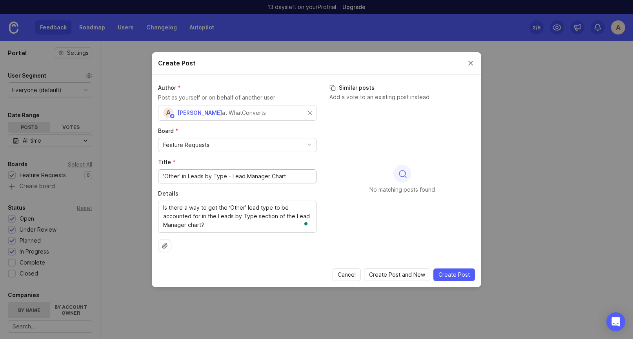
click at [271, 175] on input "'Other' in Leads by Type - Lead Manager Chart" at bounding box center [237, 176] width 148 height 9
drag, startPoint x: 271, startPoint y: 176, endPoint x: 313, endPoint y: 176, distance: 42.8
click at [313, 176] on div "'Other' in Leads by Type - Lead Manager Chart" at bounding box center [237, 176] width 159 height 14
type input "'Other' in Leads by Type - Lead Manager chart"
click at [189, 115] on input "text" at bounding box center [237, 113] width 148 height 9
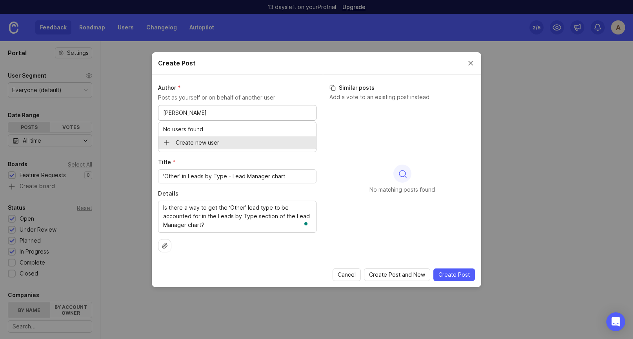
type input "Matt Brodie"
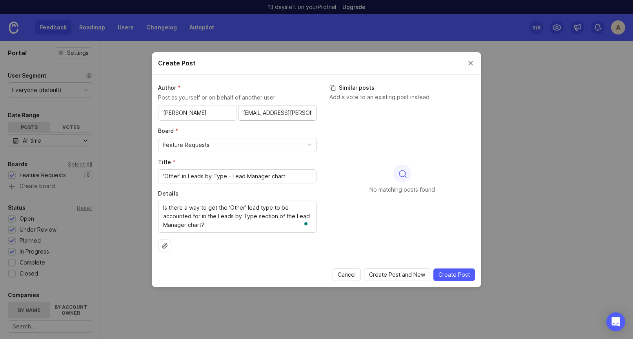
scroll to position [0, 24]
type input "Matt.Brodie@townsquareignite.com"
click at [266, 124] on div "Author * Post as yourself or on behalf of another user Matt Brodie Matt.Brodie@…" at bounding box center [237, 169] width 171 height 188
click at [459, 275] on span "Create Post" at bounding box center [454, 275] width 31 height 8
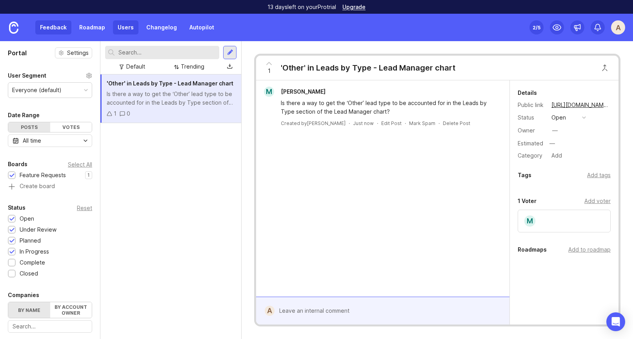
click at [121, 23] on link "Users" at bounding box center [126, 27] width 26 height 14
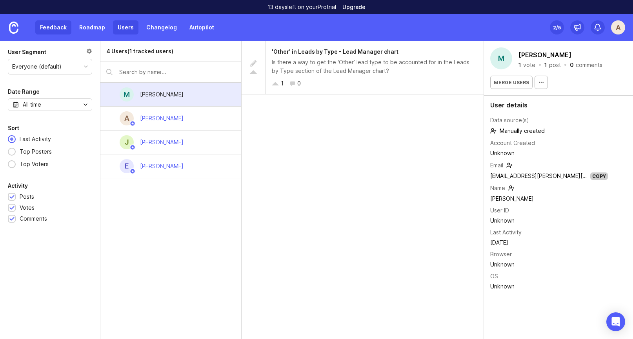
click at [47, 26] on link "Feedback" at bounding box center [53, 27] width 36 height 14
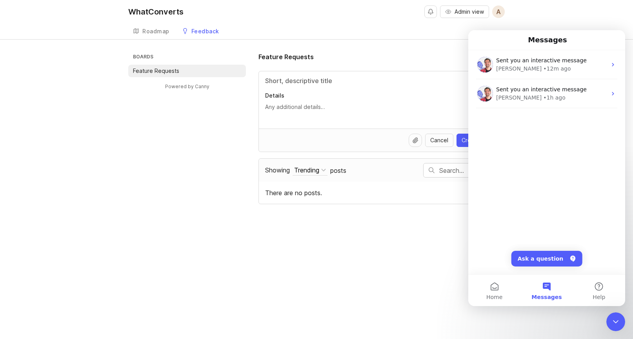
click at [157, 12] on div "WhatConverts" at bounding box center [155, 12] width 55 height 8
click at [595, 20] on div "WhatConverts Admin view A Create Roadmap Feedback Feature Requests" at bounding box center [316, 19] width 633 height 39
click at [494, 292] on button "Home" at bounding box center [494, 290] width 52 height 31
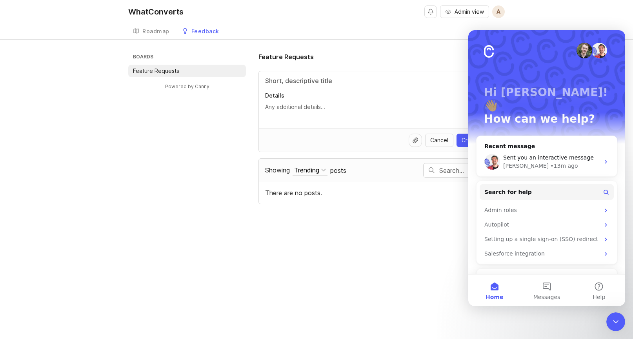
click at [620, 321] on icon "Close Intercom Messenger" at bounding box center [615, 321] width 9 height 9
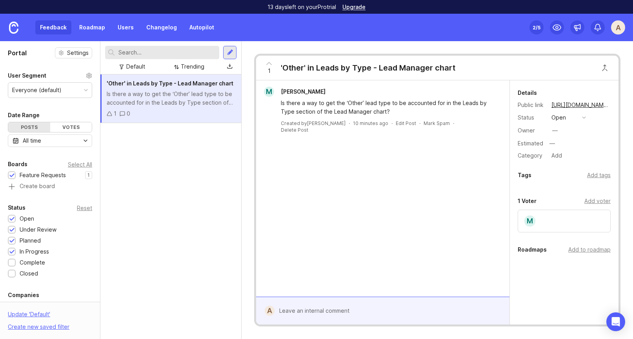
click at [208, 189] on div "'Other' in Leads by Type - Lead Manager chart Is there a way to get the ‘Other’…" at bounding box center [170, 207] width 141 height 265
click at [231, 48] on div at bounding box center [229, 52] width 13 height 13
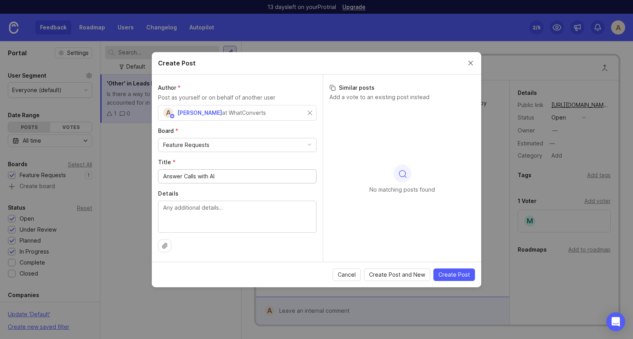
type input "Answer Calls with AI"
click at [201, 209] on textarea "Details" at bounding box center [237, 217] width 148 height 26
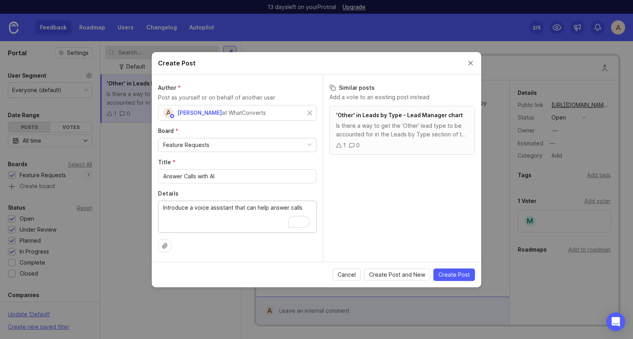
click at [245, 208] on textarea "Introduce a voice assistant that can help answer calls" at bounding box center [237, 217] width 148 height 26
click at [305, 205] on textarea "Introduce a voice assistant that can help answer calls" at bounding box center [237, 217] width 148 height 26
click at [231, 211] on textarea "Introduce a voice assistant that can help answer calls" at bounding box center [237, 217] width 148 height 26
click at [194, 207] on textarea "Introduce a voice assistant that can help answer calls" at bounding box center [237, 217] width 148 height 26
click at [243, 205] on textarea "Introduce an AI voice assistant that can help answer calls" at bounding box center [237, 217] width 148 height 26
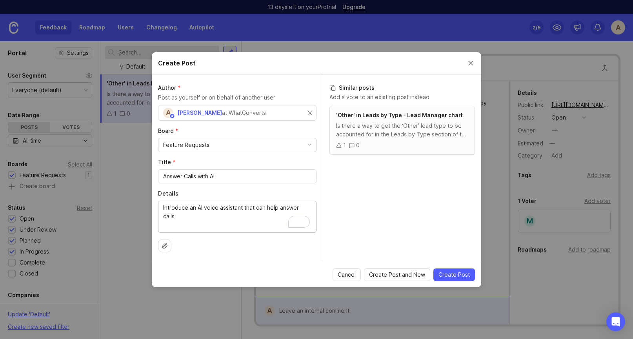
click at [256, 207] on textarea "Introduce an AI voice assistant that can help answer calls" at bounding box center [237, 217] width 148 height 26
click at [255, 215] on textarea "Introduce an AI voice assistant that can be trained on our datacan help answer …" at bounding box center [237, 217] width 148 height 26
type textarea "Introduce an AI voice assistant that can be trained on our data and can help an…"
click at [216, 210] on textarea "Introduce an AI voice assistant that can be trained on our data and can help an…" at bounding box center [237, 217] width 148 height 26
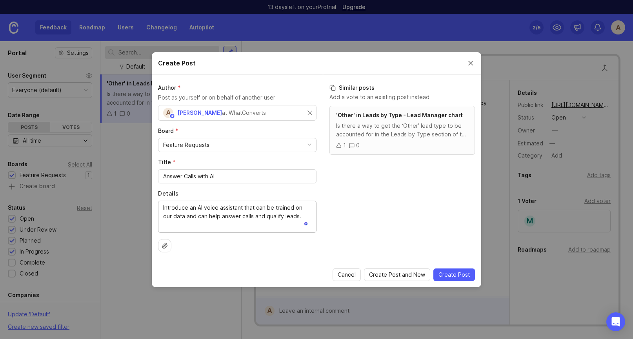
click at [216, 210] on textarea "Introduce an AI voice assistant that can be trained on our data and can help an…" at bounding box center [237, 217] width 148 height 26
click at [264, 222] on textarea "Introduce an AI voice assistant that can be trained on our data and can help an…" at bounding box center [237, 217] width 148 height 26
click at [224, 215] on textarea "Introduce an AI voice assistant that can be trained on our data and can help an…" at bounding box center [237, 217] width 148 height 26
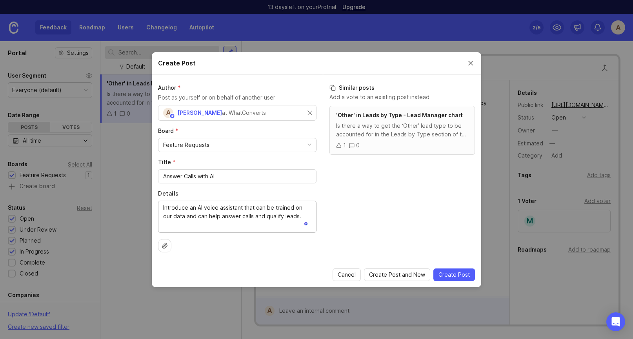
click at [172, 214] on textarea "Introduce an AI voice assistant that can be trained on our data and can help an…" at bounding box center [237, 217] width 148 height 26
click at [167, 216] on textarea "Introduce an AI voice assistant that can be trained on our data and can help an…" at bounding box center [237, 217] width 148 height 26
click at [238, 216] on textarea "Introduce an AI voice assistant that can be trained on our data and can help an…" at bounding box center [237, 217] width 148 height 26
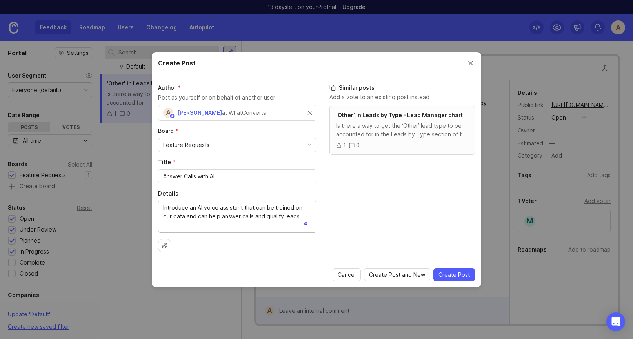
click at [252, 217] on textarea "Introduce an AI voice assistant that can be trained on our data and can help an…" at bounding box center [237, 217] width 148 height 26
click at [239, 212] on textarea "Introduce an AI voice assistant that can be trained on our data and can help an…" at bounding box center [237, 217] width 148 height 26
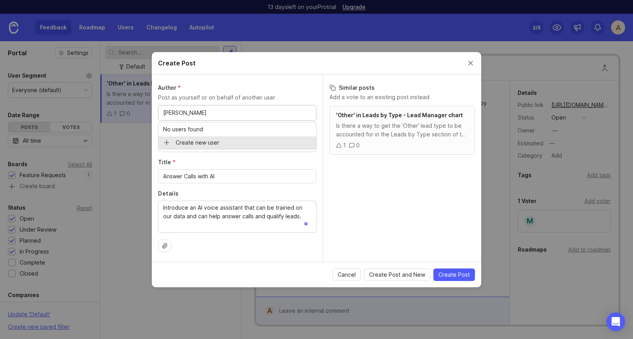
type input "[PERSON_NAME]"
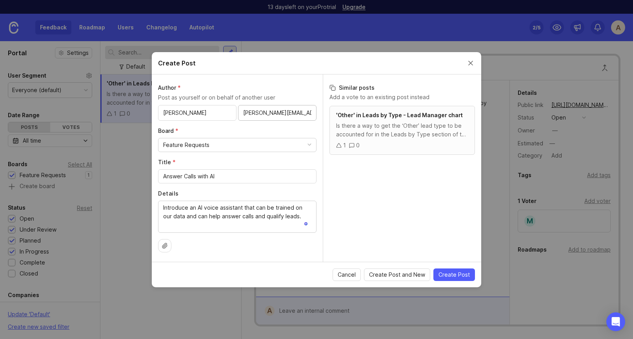
type input "bijo@5foldmarketing.com"
click at [288, 136] on div "Board * Feature Requests" at bounding box center [237, 139] width 159 height 25
click at [236, 214] on textarea "Introduce an AI voice assistant that can be trained on our data and can help an…" at bounding box center [237, 217] width 148 height 26
click at [202, 217] on textarea "Introduce an AI voice assistant that can be trained on our data and can help an…" at bounding box center [237, 217] width 148 height 26
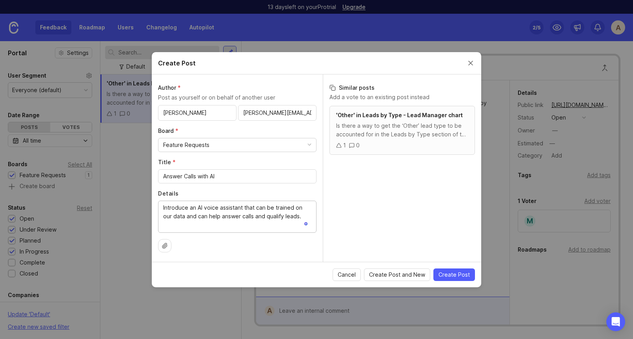
click at [241, 210] on textarea "Introduce an AI voice assistant that can be trained on our data and can help an…" at bounding box center [237, 217] width 148 height 26
drag, startPoint x: 260, startPoint y: 223, endPoint x: 295, endPoint y: 207, distance: 38.3
click at [294, 207] on textarea "Introduce an AI voice assistant to answer calls that can be trained on our data…" at bounding box center [237, 217] width 148 height 26
click at [251, 216] on textarea "Introduce an AI voice assistant to answer calls. We would like to be able to tr…" at bounding box center [237, 217] width 148 height 26
click at [200, 215] on textarea "Introduce an AI voice assistant to answer calls. We would like to be able to tr…" at bounding box center [237, 217] width 148 height 26
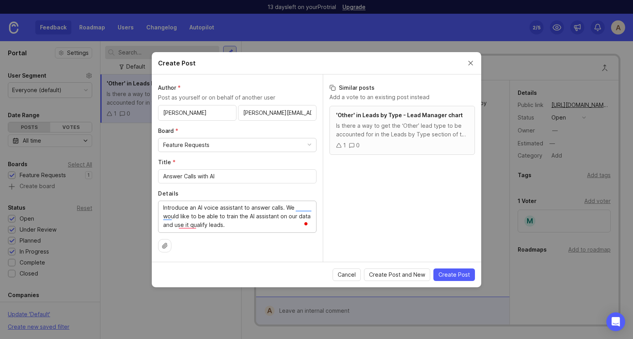
click at [225, 222] on textarea "Introduce an AI voice assistant to answer calls. We would like to be able to tr…" at bounding box center [237, 217] width 148 height 26
click at [266, 219] on textarea "Introduce an AI voice assistant to answer calls. We would like to be able to tr…" at bounding box center [237, 217] width 148 height 26
click at [280, 214] on textarea "Introduce an AI voice assistant to answer calls. We would like to be able to tr…" at bounding box center [237, 217] width 148 height 26
click at [302, 220] on textarea "Introduce an AI voice assistant to answer calls. We would like to be able to tr…" at bounding box center [237, 217] width 148 height 26
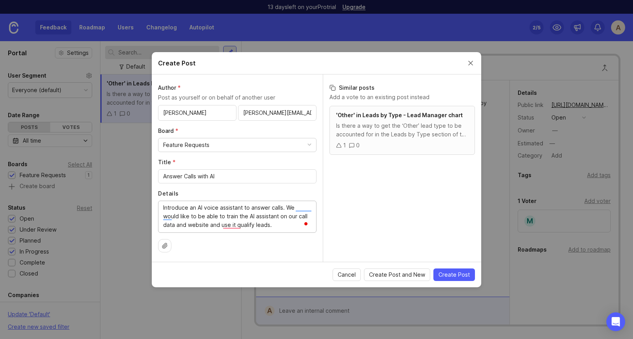
click at [191, 225] on textarea "Introduce an AI voice assistant to answer calls. We would like to be able to tr…" at bounding box center [237, 217] width 148 height 26
click at [177, 211] on textarea "Introduce an AI voice assistant to answer calls. We would like to be able to tr…" at bounding box center [237, 217] width 148 height 26
click at [168, 218] on textarea "Introduce an AI voice assistant to answer calls. We would like to be able to tr…" at bounding box center [237, 217] width 148 height 26
click at [225, 227] on textarea "Introduce an AI voice assistant to answer calls. We want to be able to train th…" at bounding box center [237, 217] width 148 height 26
type textarea "Introduce an AI voice assistant to answer calls. We want to be able to train th…"
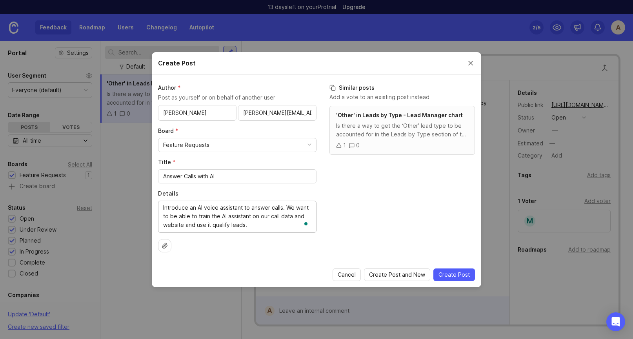
click at [201, 232] on div "Introduce an AI voice assistant to answer calls. We want to be able to train th…" at bounding box center [237, 217] width 159 height 32
click at [258, 228] on textarea "Introduce an AI voice assistant to answer calls. We want to be able to train th…" at bounding box center [237, 217] width 148 height 26
click at [460, 275] on span "Create Post" at bounding box center [454, 275] width 31 height 8
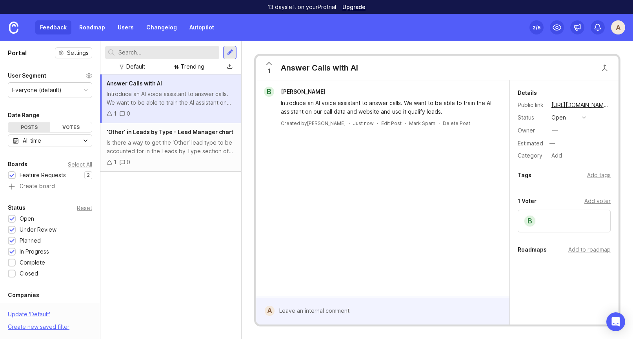
click at [270, 68] on span "1" at bounding box center [269, 71] width 3 height 9
click at [269, 71] on span "2" at bounding box center [269, 71] width 3 height 9
click at [603, 201] on div "Add voter" at bounding box center [598, 201] width 26 height 9
click at [535, 222] on input "text" at bounding box center [564, 217] width 83 height 9
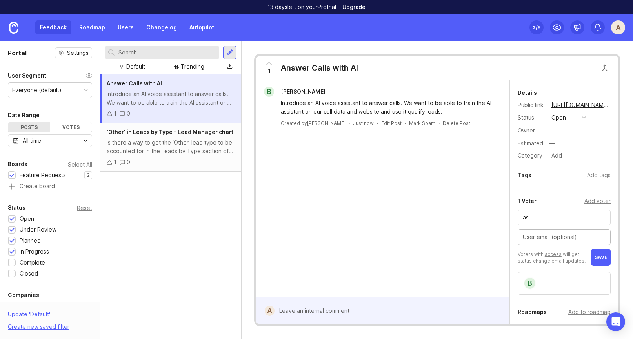
click at [533, 223] on div "as" at bounding box center [564, 218] width 93 height 16
click at [525, 224] on div "as" at bounding box center [564, 218] width 93 height 16
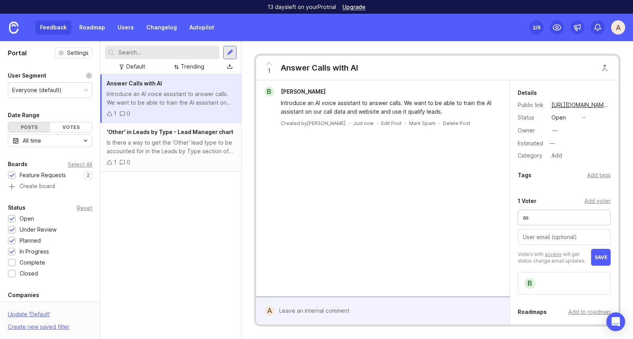
click at [525, 216] on input "as" at bounding box center [564, 217] width 83 height 9
type input "[PERSON_NAME]"
click at [563, 234] on input "text" at bounding box center [564, 237] width 83 height 9
paste input "nnnudibranch@gmail.com"
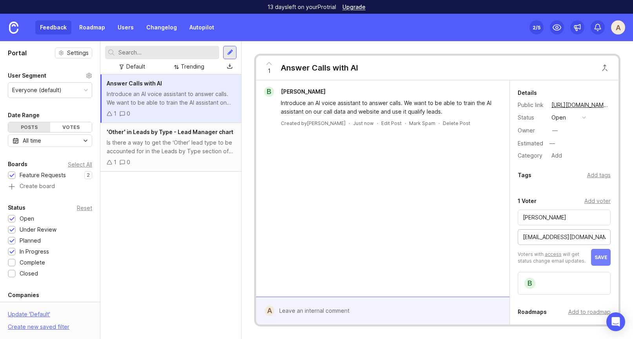
type input "nnnudibranch@gmail.com"
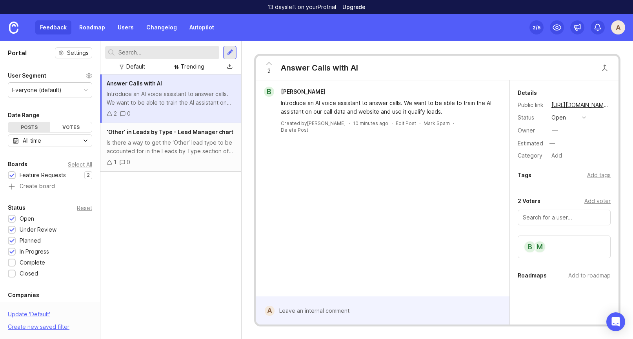
click at [621, 29] on div "A" at bounding box center [618, 27] width 14 height 14
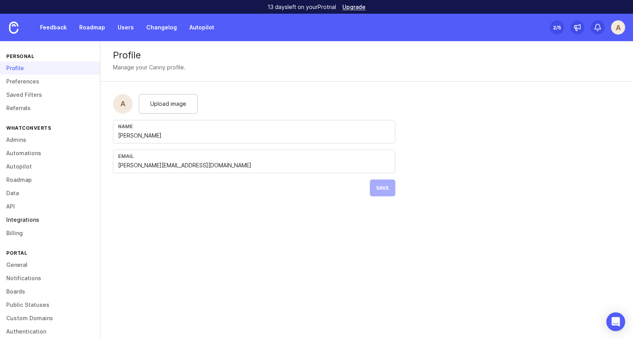
scroll to position [22, 0]
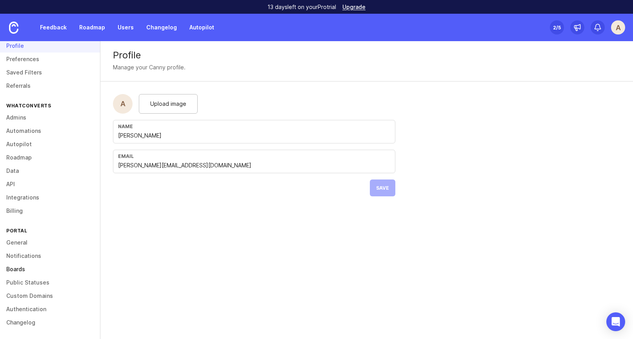
click at [26, 266] on link "Boards" at bounding box center [50, 269] width 100 height 13
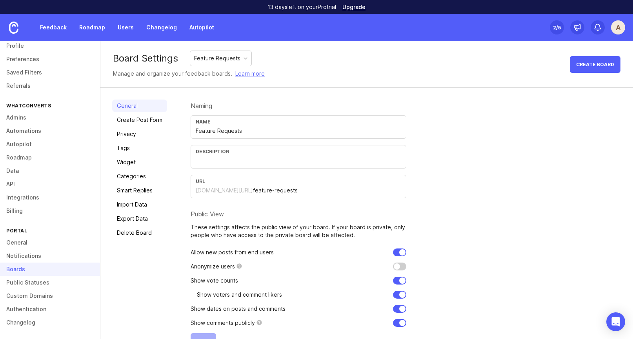
click at [399, 268] on input "checkbox" at bounding box center [399, 267] width 13 height 8
checkbox input "true"
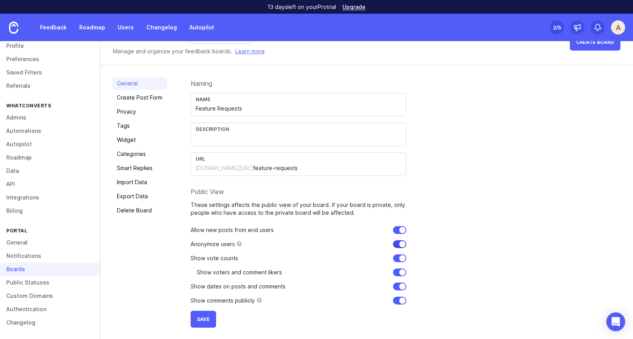
scroll to position [22, 0]
click at [205, 318] on span "Save" at bounding box center [203, 320] width 13 height 6
click at [64, 29] on link "Feedback" at bounding box center [53, 27] width 36 height 14
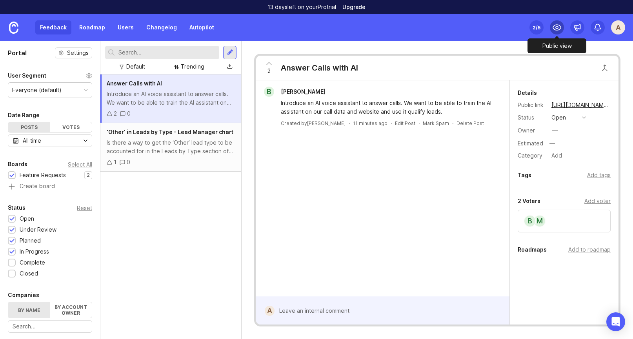
click at [558, 31] on icon at bounding box center [556, 27] width 9 height 9
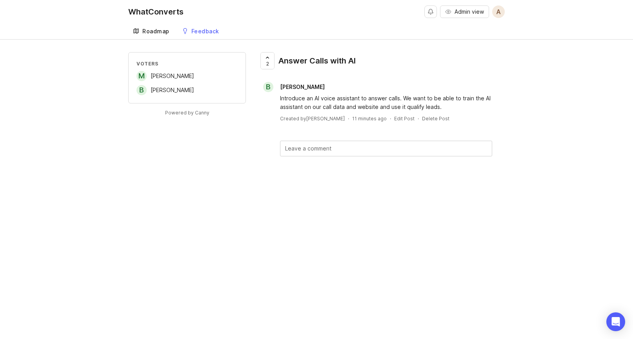
click at [153, 33] on div "Roadmap" at bounding box center [155, 31] width 27 height 5
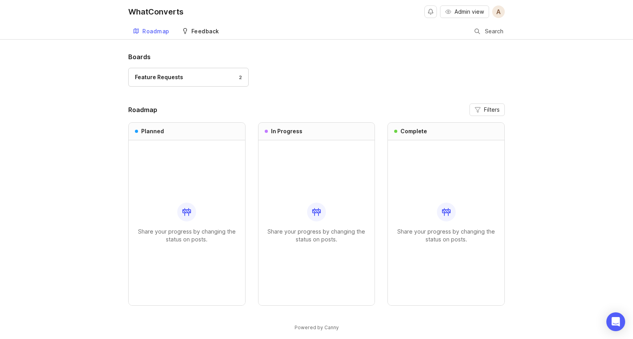
click at [204, 27] on link "Feedback" at bounding box center [200, 32] width 47 height 16
